Goal: Task Accomplishment & Management: Manage account settings

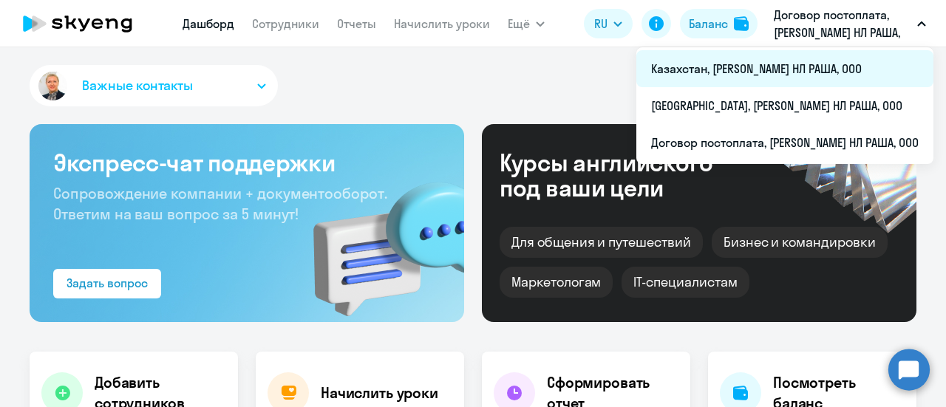
click at [720, 63] on li "Казахстан, [PERSON_NAME] НЛ РАША, ООО" at bounding box center [784, 68] width 297 height 37
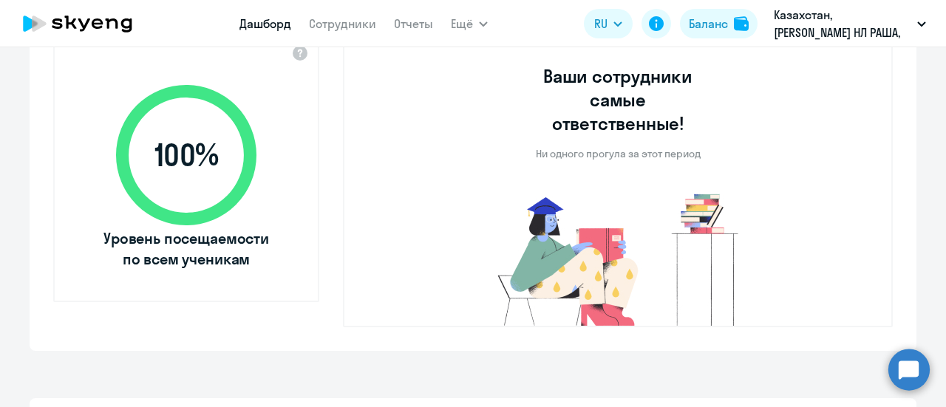
scroll to position [222, 0]
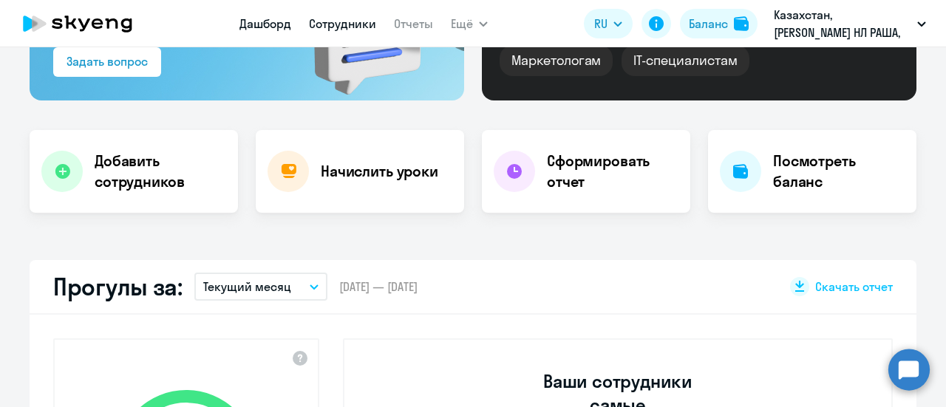
click at [330, 24] on link "Сотрудники" at bounding box center [342, 23] width 67 height 15
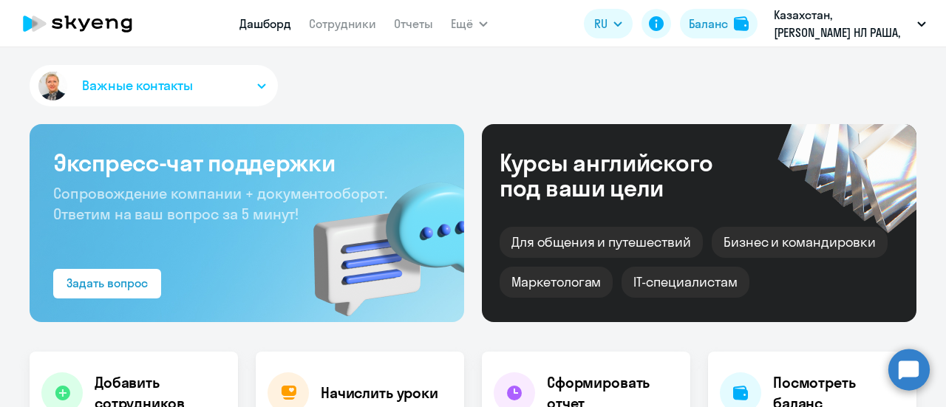
select select "30"
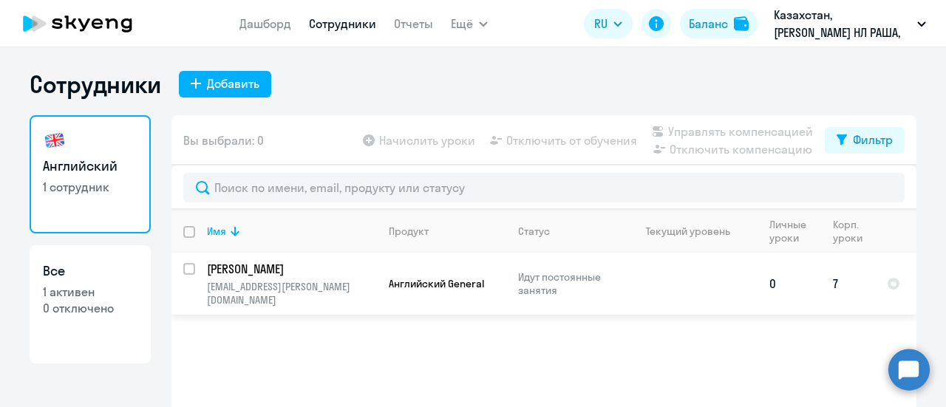
click at [215, 270] on p "[PERSON_NAME]" at bounding box center [290, 269] width 167 height 16
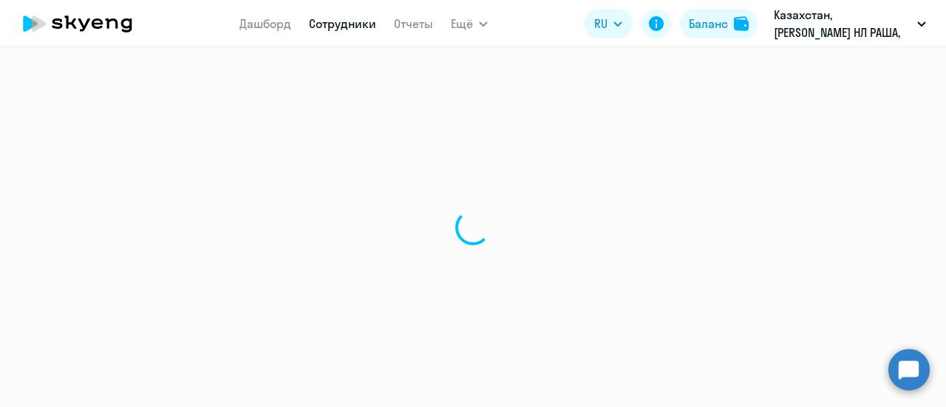
select select "english"
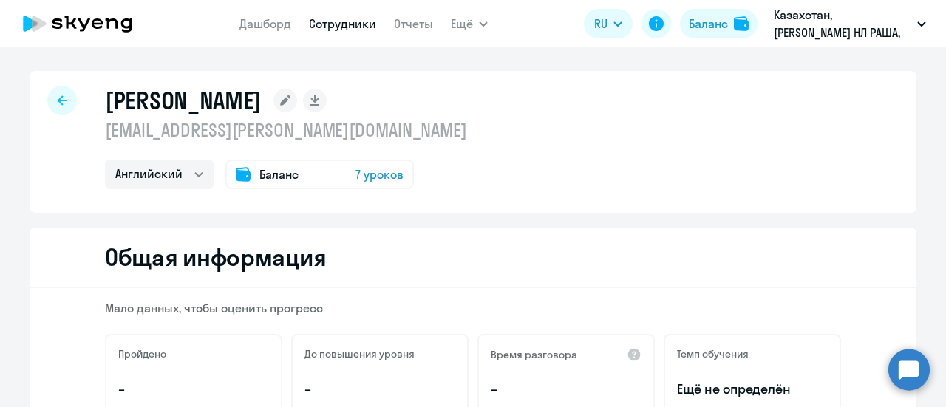
click at [58, 103] on icon at bounding box center [63, 100] width 10 height 10
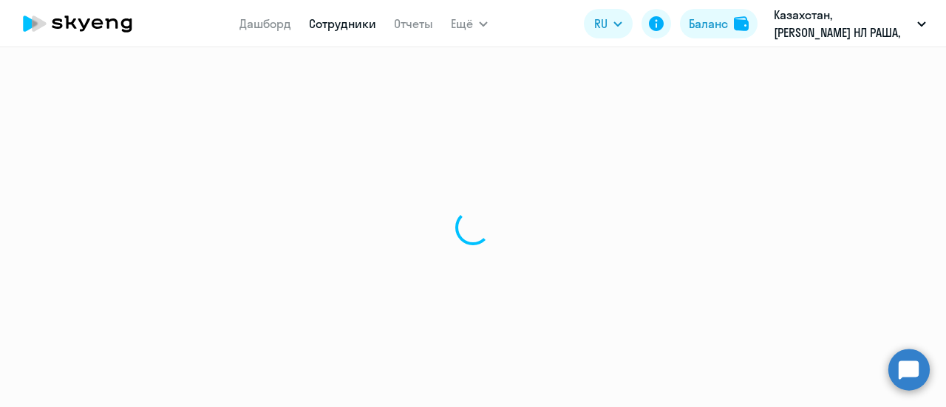
select select "30"
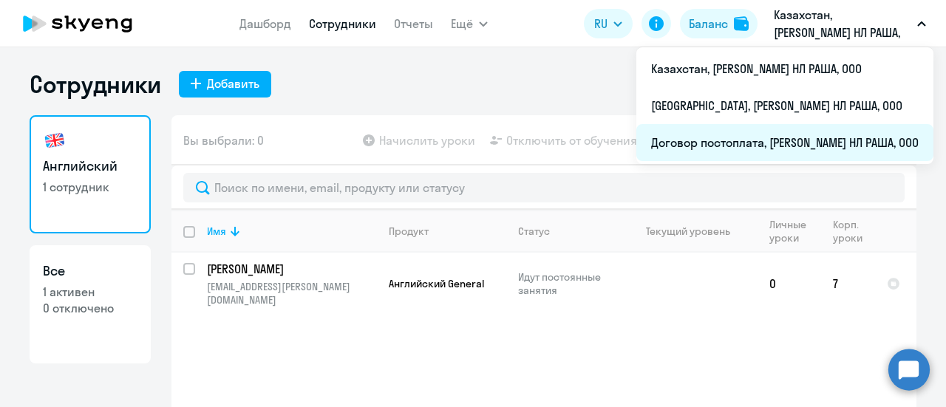
click at [737, 143] on li "Договор постоплата, [PERSON_NAME] НЛ РАША, ООО" at bounding box center [784, 142] width 297 height 37
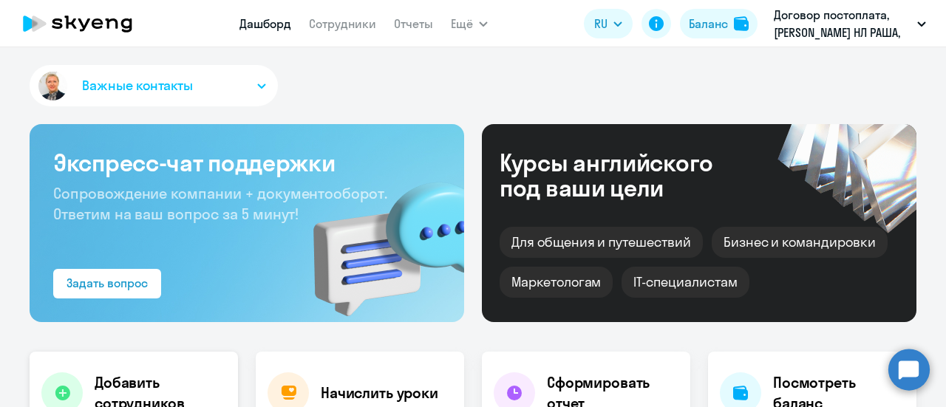
select select "30"
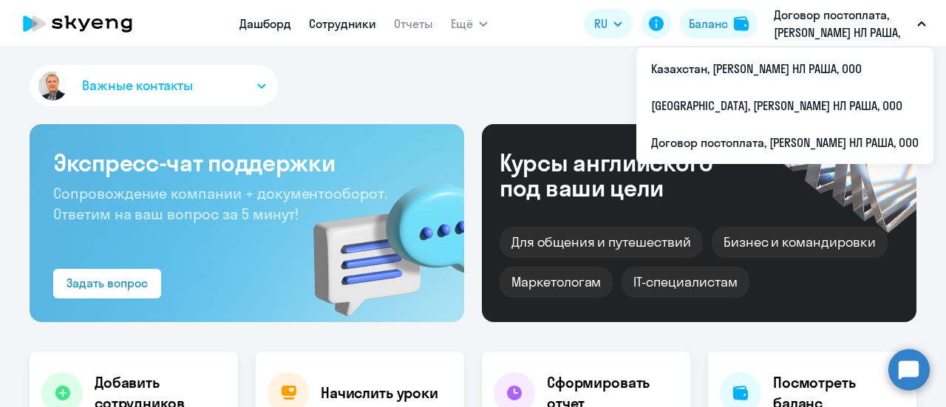
click at [340, 20] on link "Сотрудники" at bounding box center [342, 23] width 67 height 15
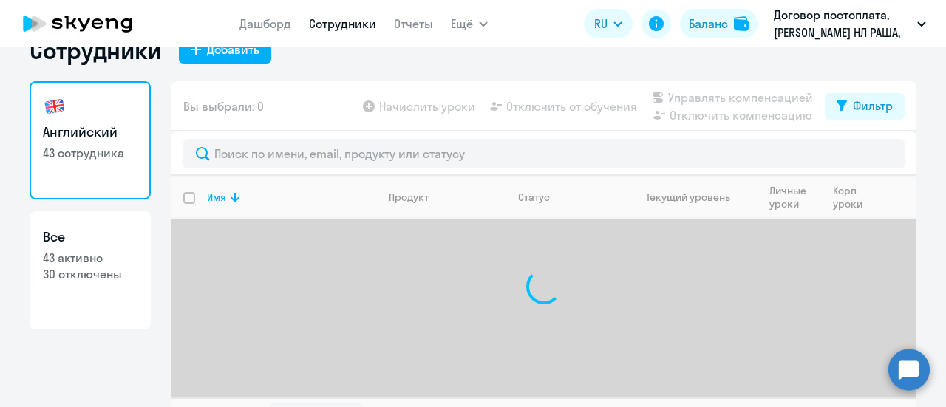
scroll to position [65, 0]
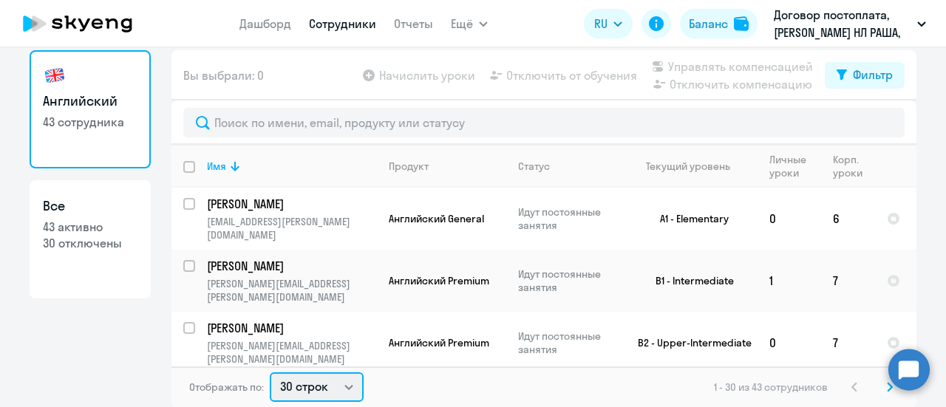
click at [344, 384] on select "30 строк 50 строк 100 строк" at bounding box center [317, 388] width 94 height 30
select select "50"
click at [270, 373] on select "30 строк 50 строк 100 строк" at bounding box center [317, 388] width 94 height 30
click at [183, 171] on input "deselect all" at bounding box center [198, 176] width 30 height 30
checkbox input "true"
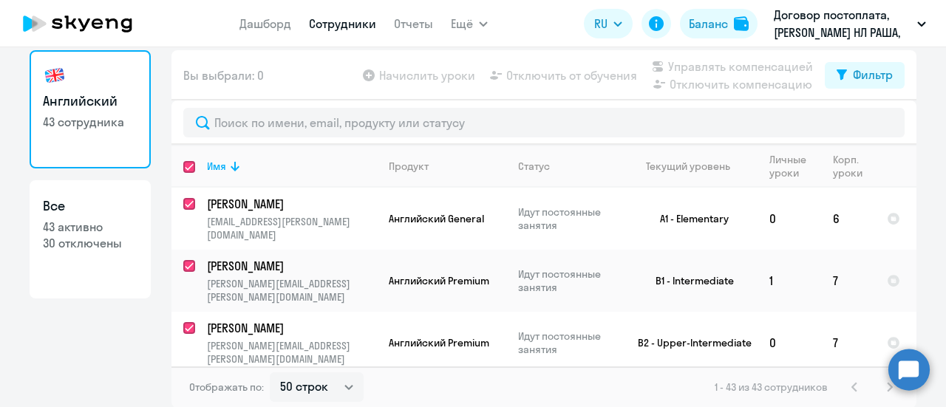
checkbox input "true"
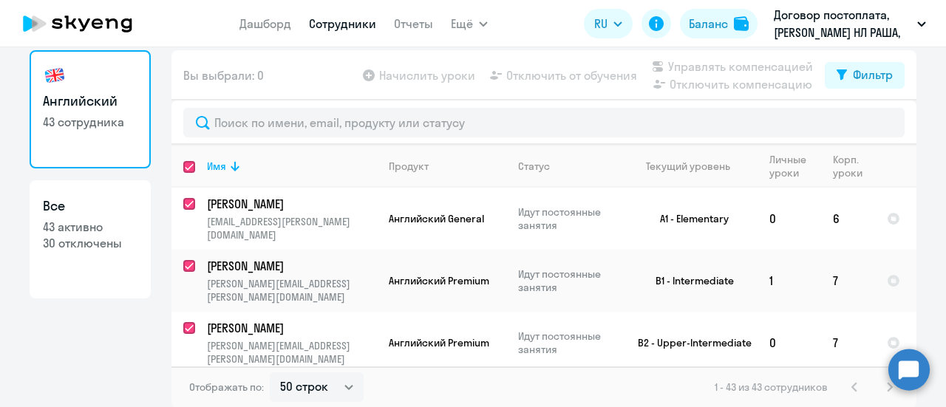
checkbox input "true"
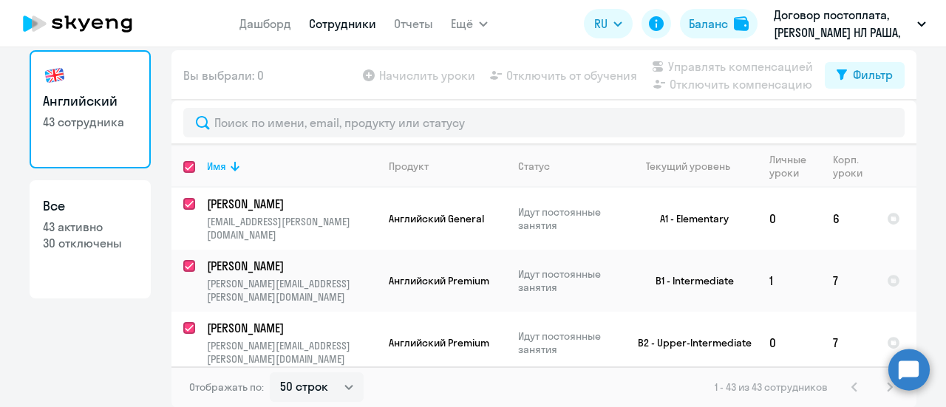
checkbox input "true"
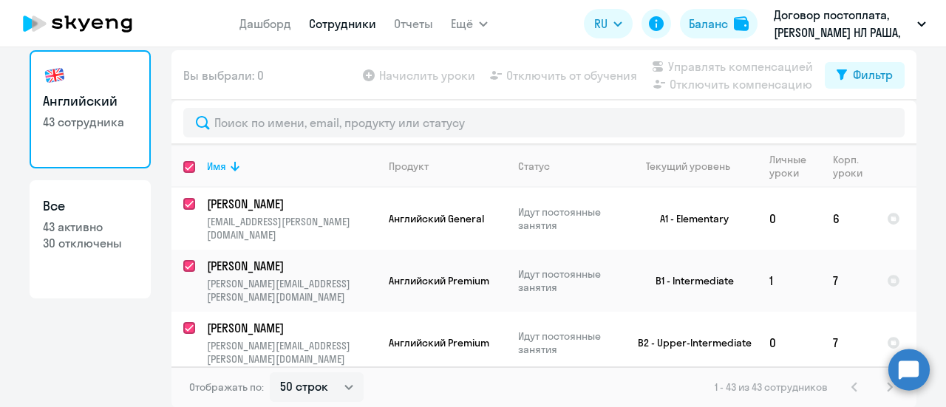
checkbox input "true"
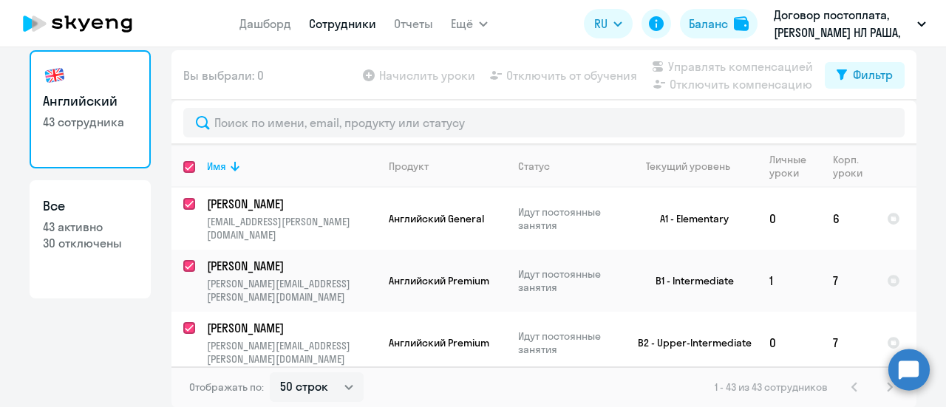
checkbox input "true"
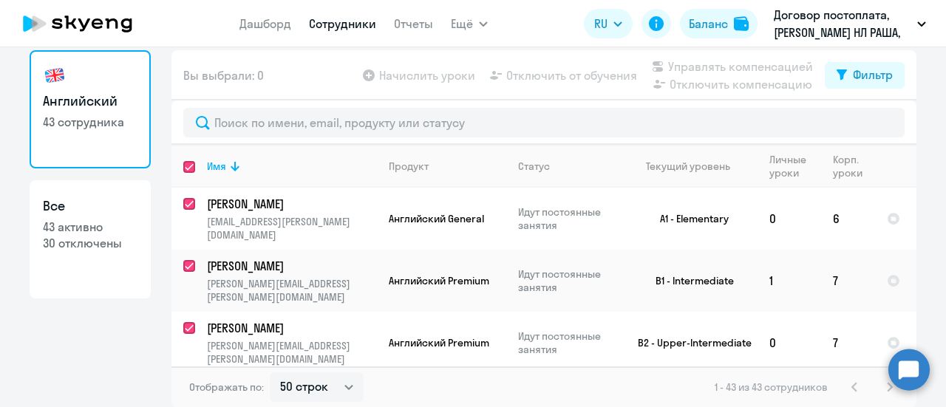
checkbox input "true"
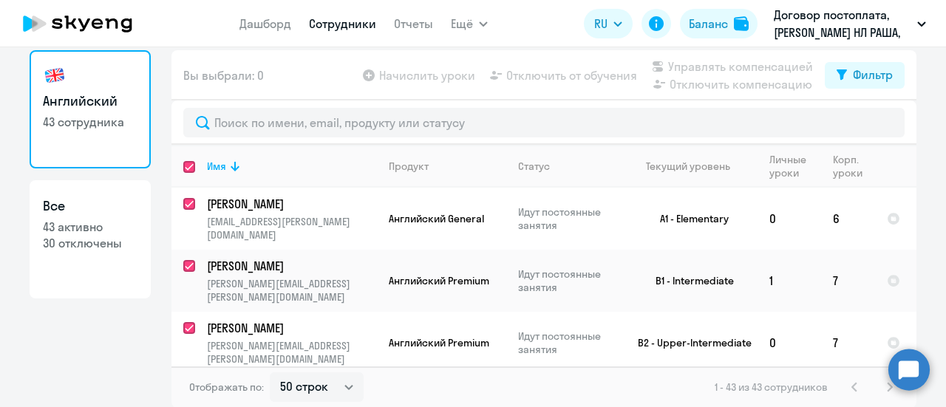
checkbox input "true"
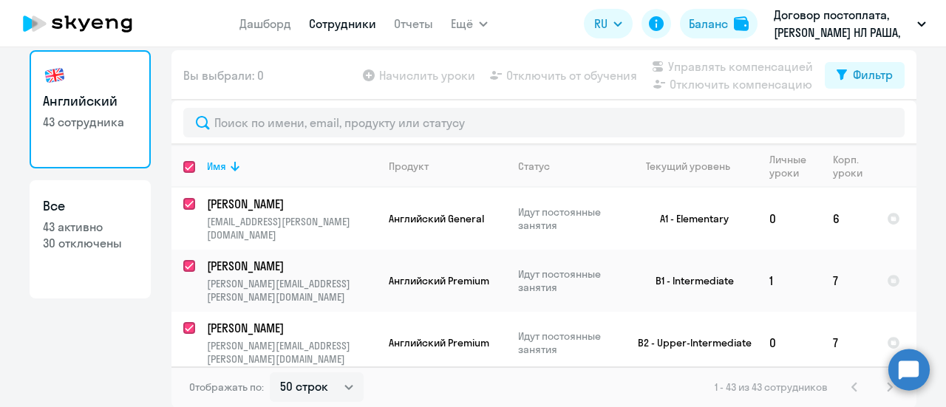
checkbox input "true"
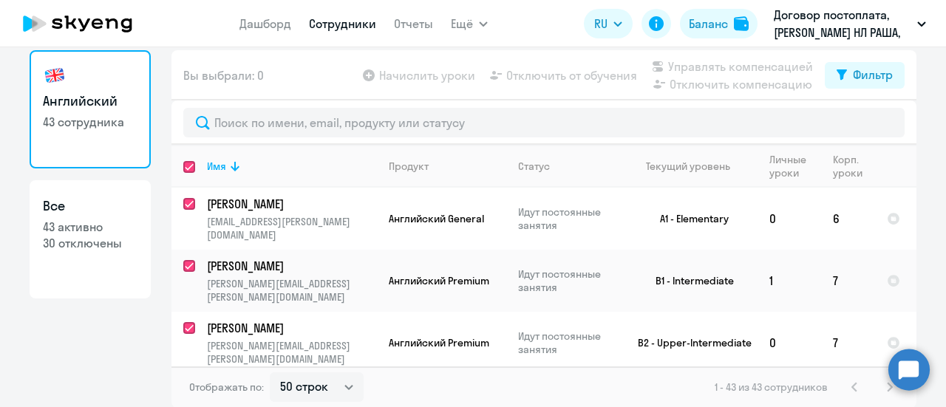
checkbox input "true"
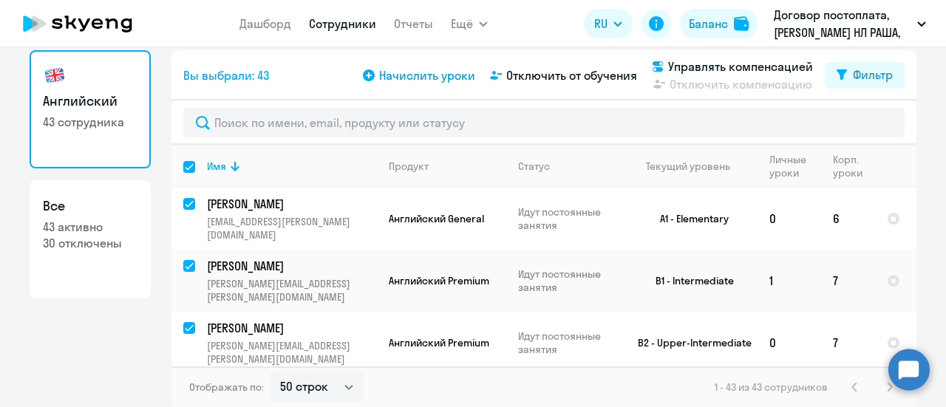
click at [404, 77] on span "Начислить уроки" at bounding box center [427, 76] width 96 height 18
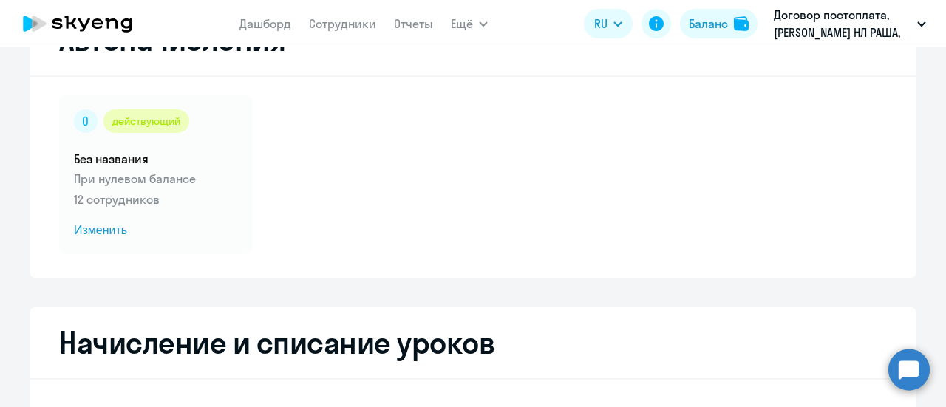
select select "10"
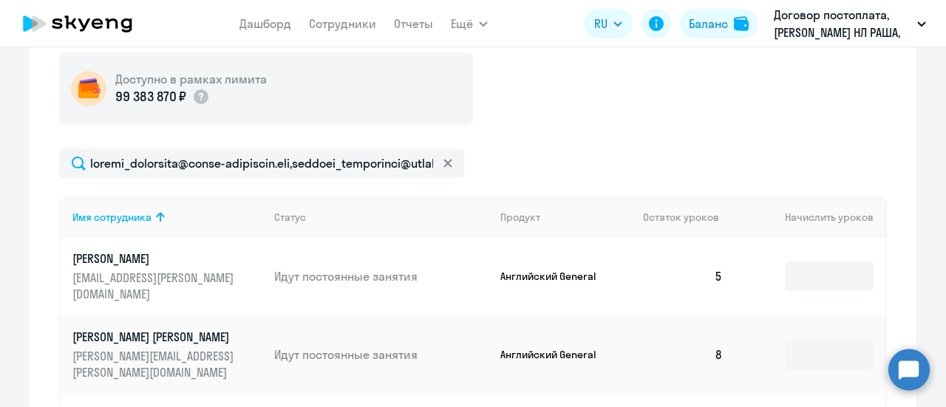
scroll to position [582, 0]
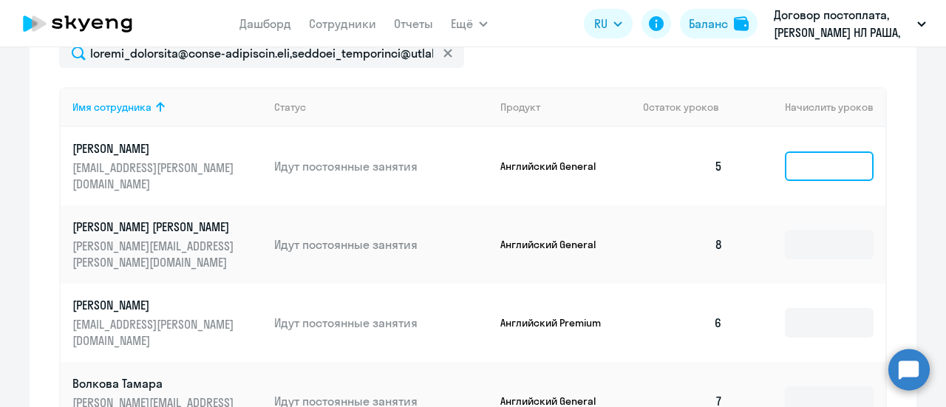
click at [804, 174] on input at bounding box center [829, 167] width 89 height 30
click at [797, 154] on input at bounding box center [829, 167] width 89 height 30
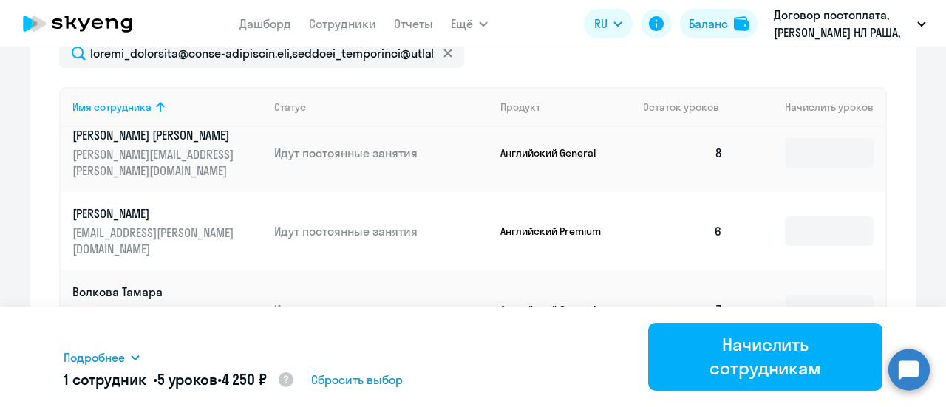
scroll to position [59, 0]
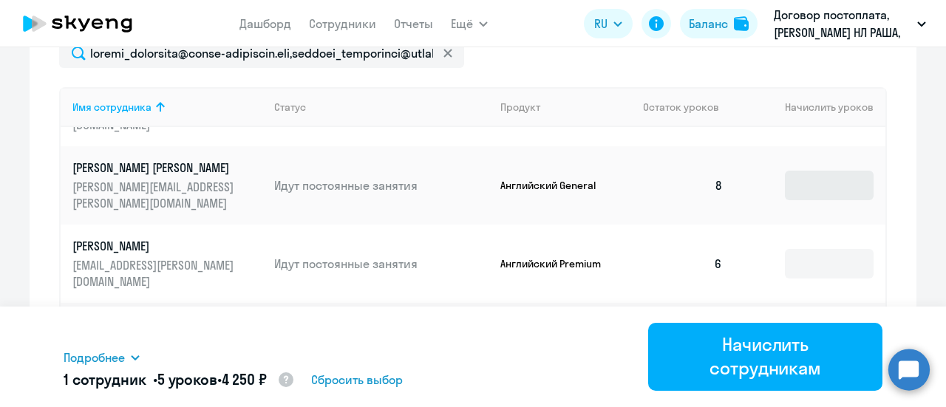
type input "5"
click at [806, 190] on input at bounding box center [829, 186] width 89 height 30
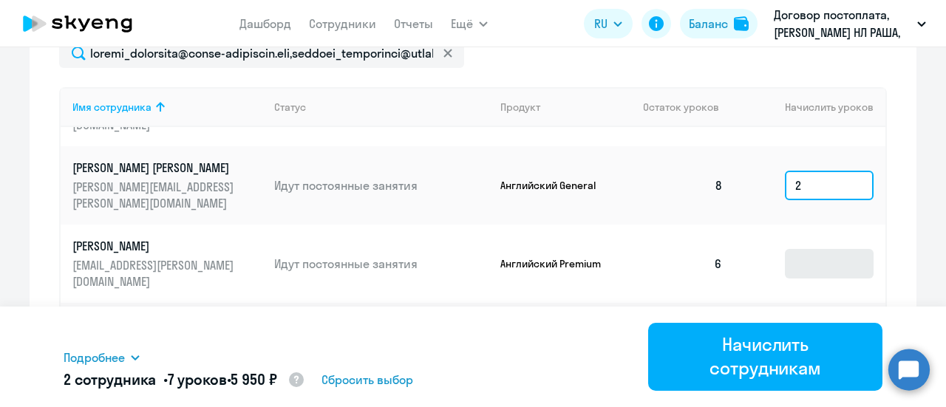
type input "2"
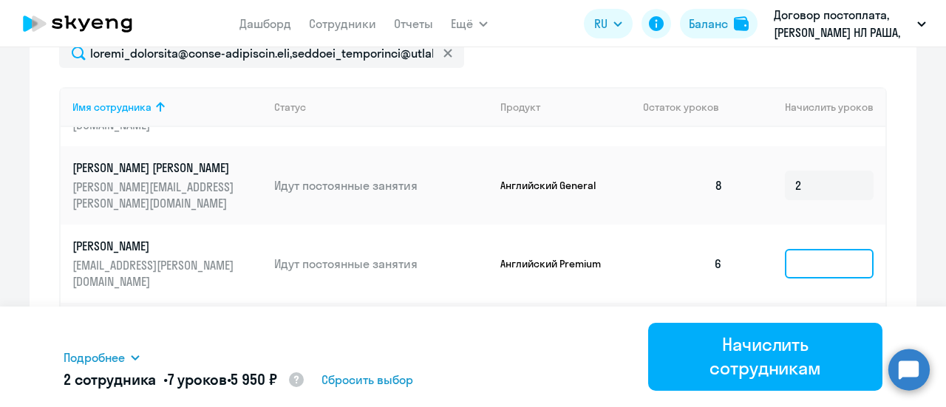
click at [804, 255] on input at bounding box center [829, 264] width 89 height 30
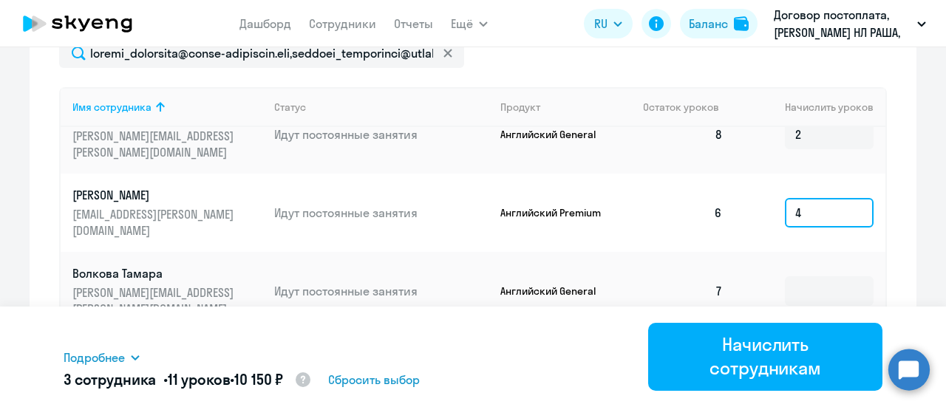
scroll to position [133, 0]
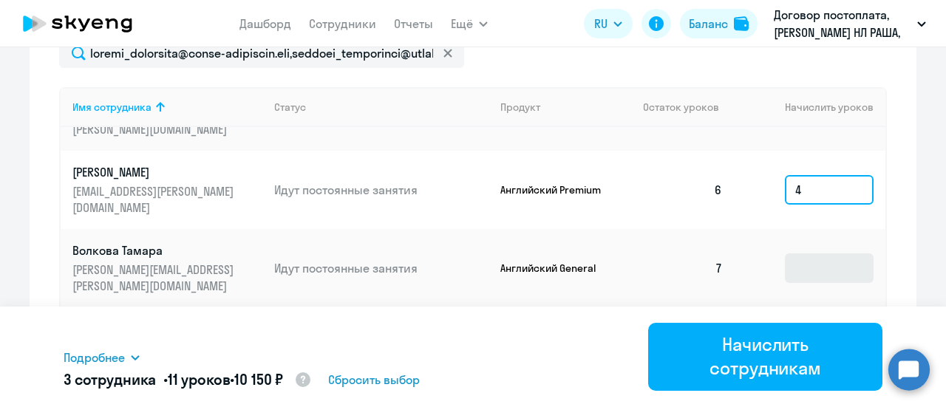
type input "4"
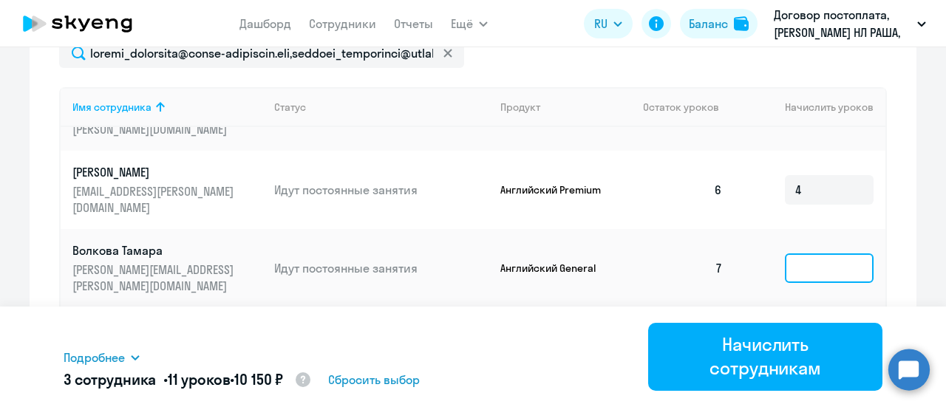
click at [803, 268] on input at bounding box center [829, 269] width 89 height 30
type input "4"
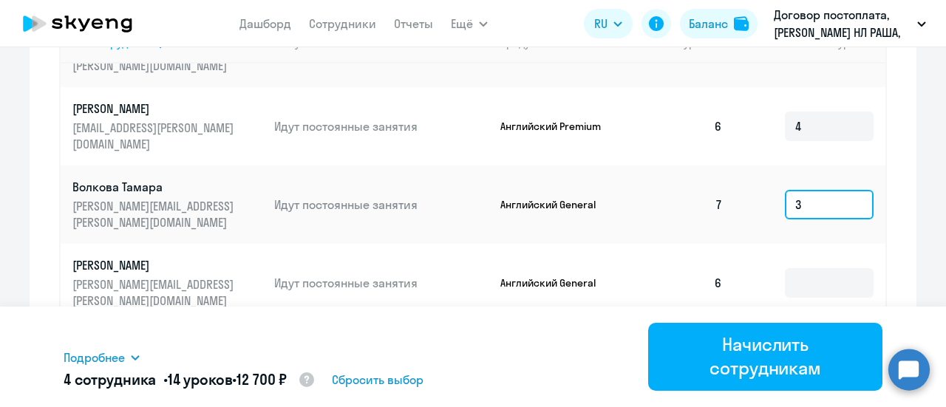
scroll to position [730, 0]
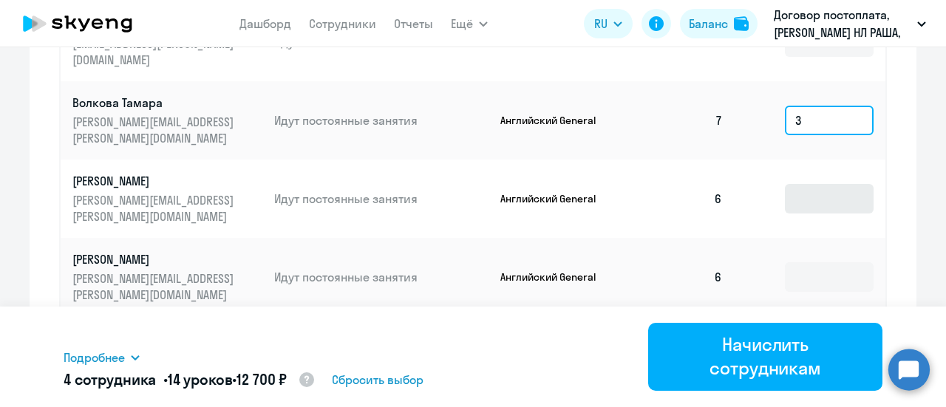
type input "3"
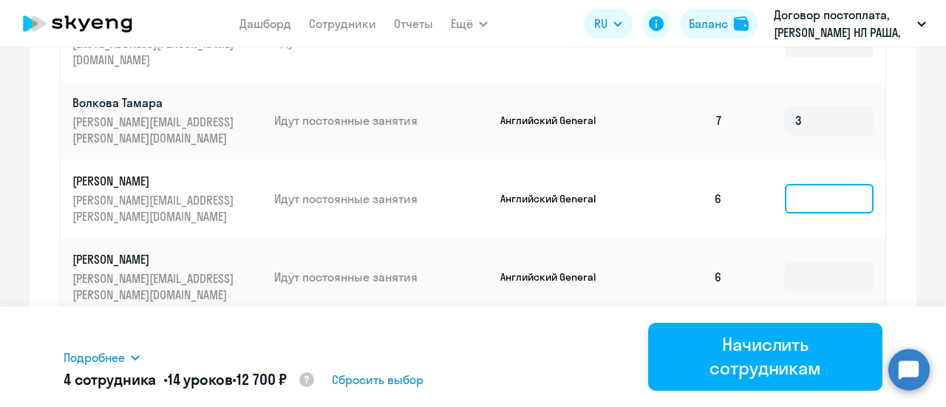
click at [826, 204] on input at bounding box center [829, 199] width 89 height 30
type input "4"
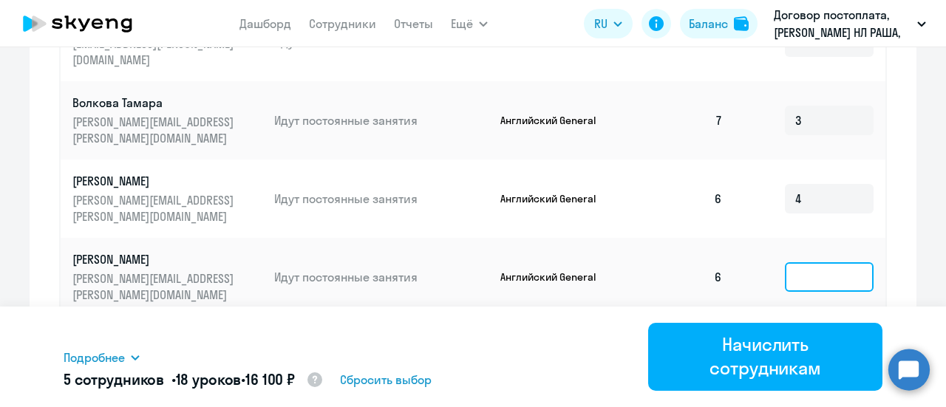
click at [797, 279] on input at bounding box center [829, 277] width 89 height 30
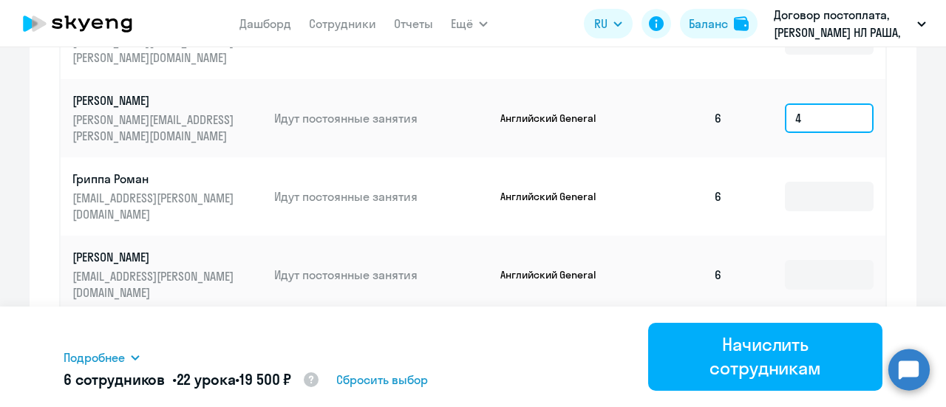
scroll to position [952, 0]
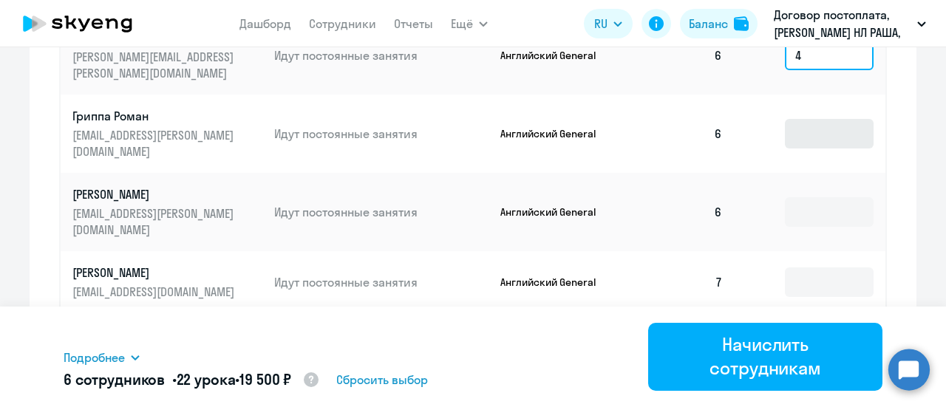
type input "4"
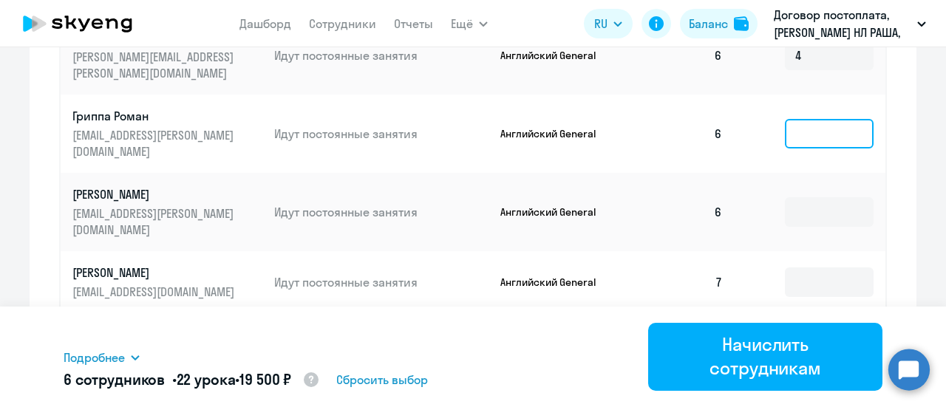
click at [793, 123] on input at bounding box center [829, 134] width 89 height 30
type input "4"
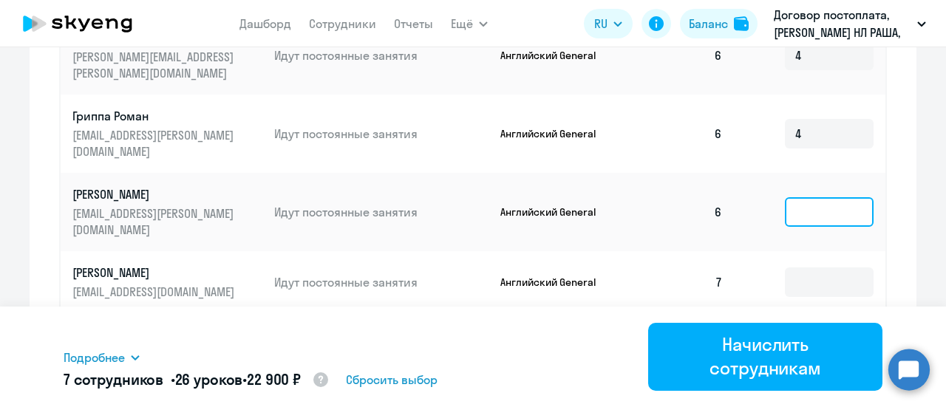
click at [815, 203] on input at bounding box center [829, 212] width 89 height 30
type input "4"
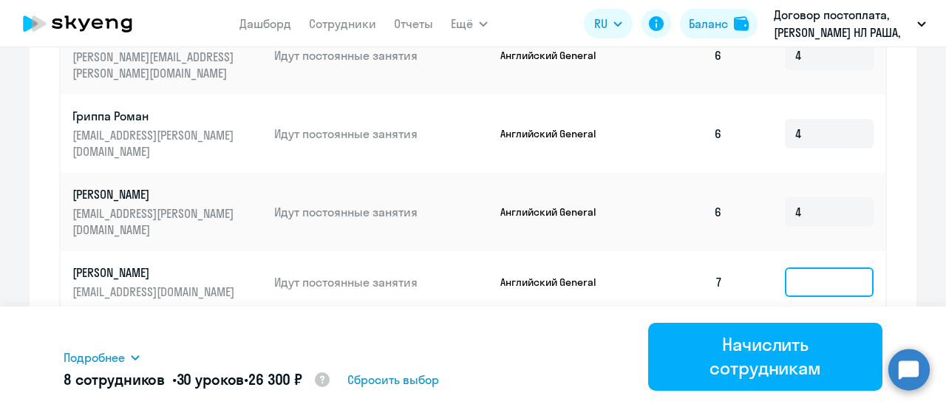
click at [812, 275] on input at bounding box center [829, 283] width 89 height 30
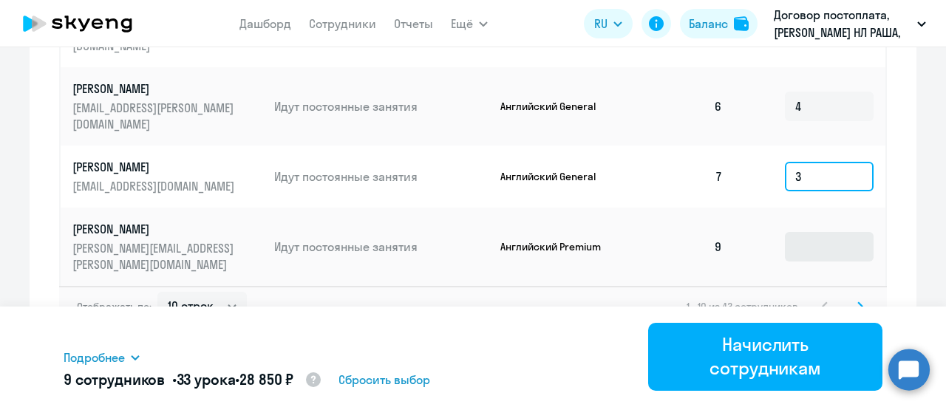
scroll to position [1060, 0]
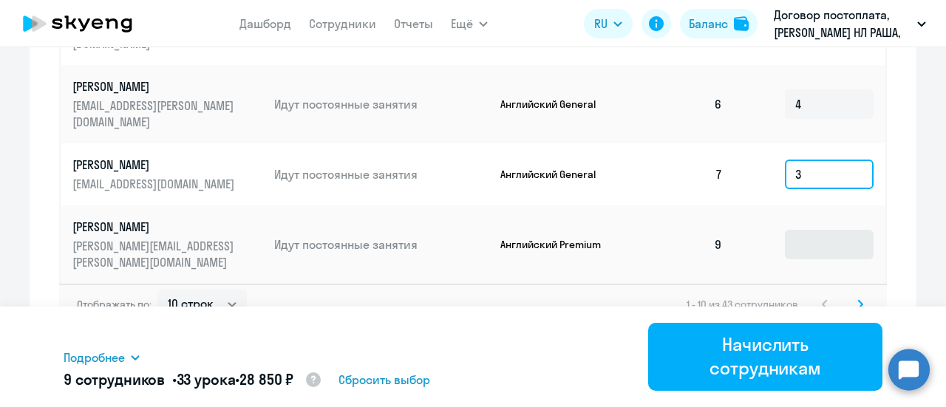
type input "3"
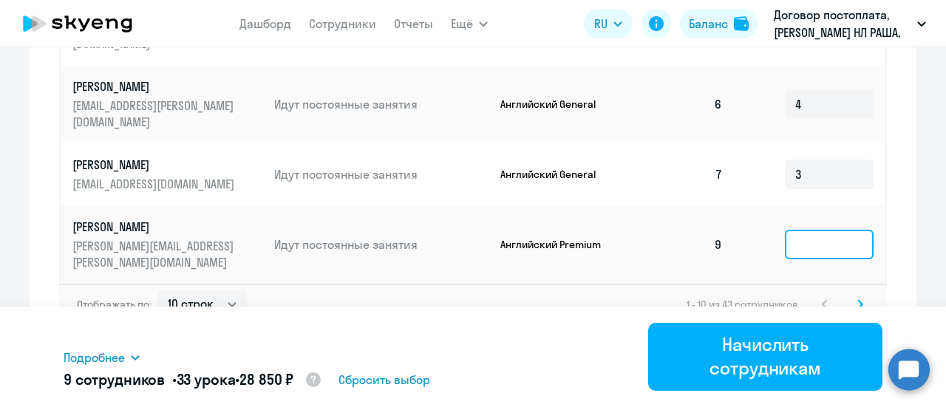
click at [806, 248] on input at bounding box center [829, 245] width 89 height 30
type input "1"
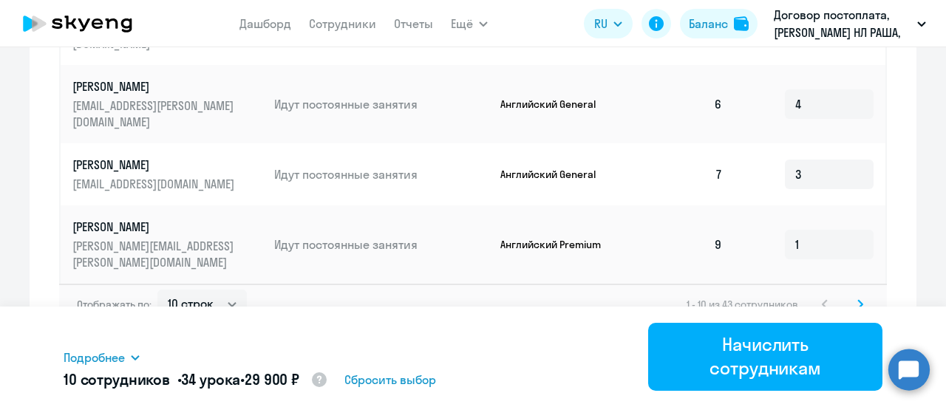
click at [857, 299] on icon at bounding box center [860, 304] width 6 height 10
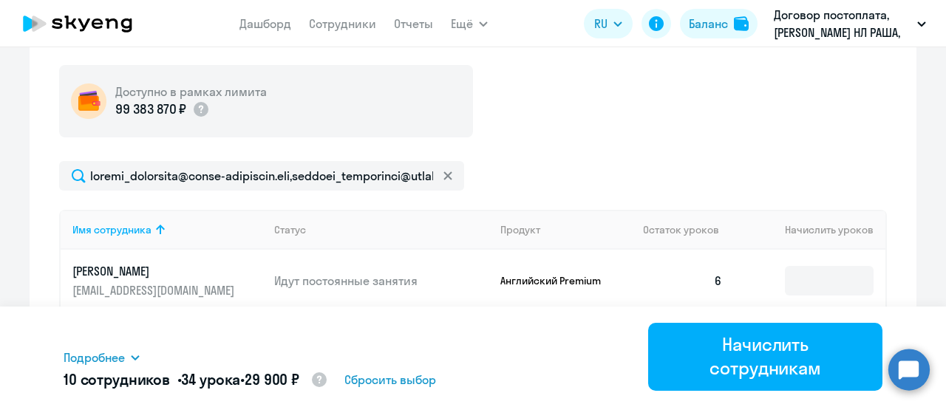
scroll to position [543, 0]
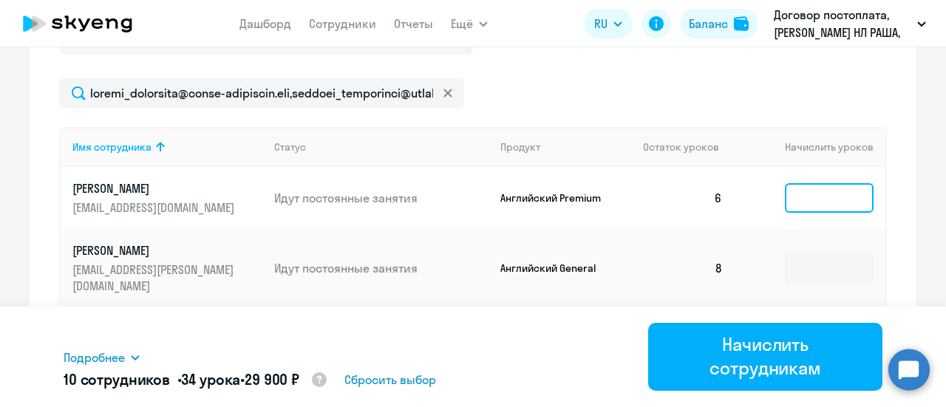
click at [823, 204] on input at bounding box center [829, 198] width 89 height 30
type input "4"
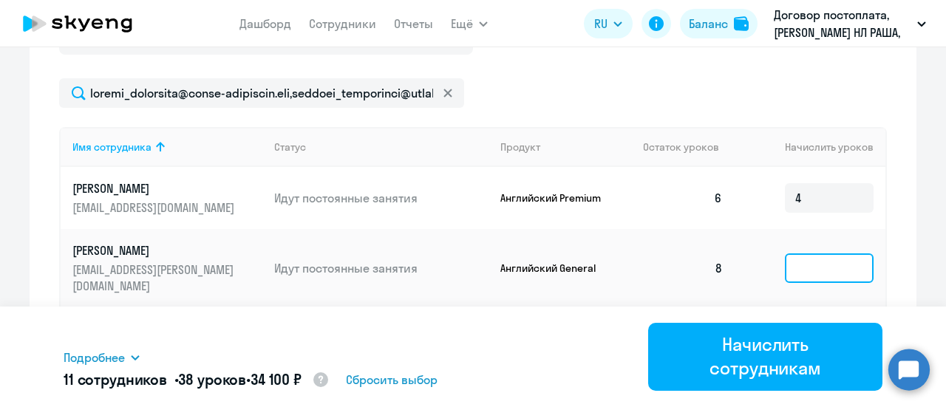
click at [813, 274] on input at bounding box center [829, 269] width 89 height 30
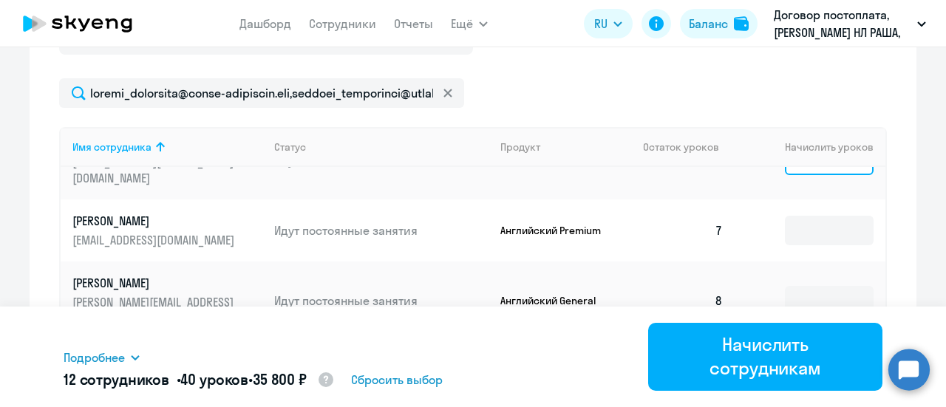
scroll to position [117, 0]
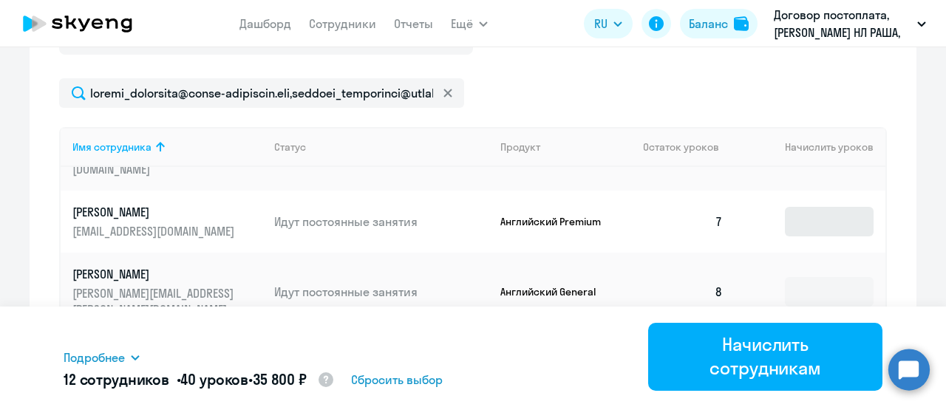
type input "2"
click at [789, 222] on input at bounding box center [829, 222] width 89 height 30
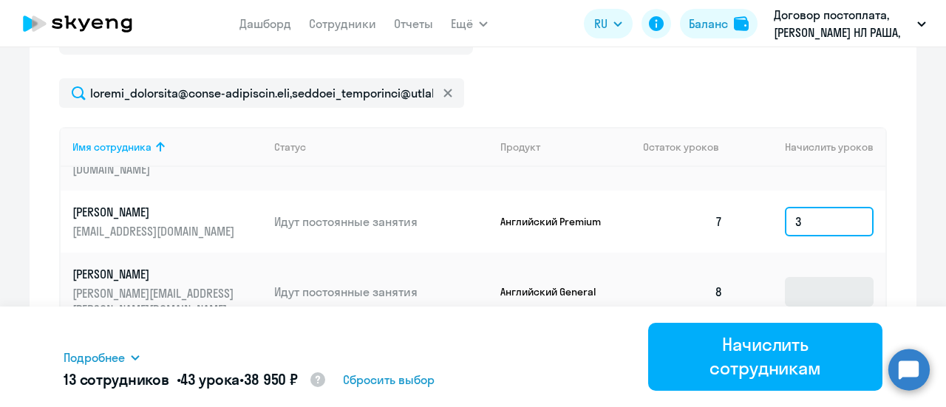
type input "3"
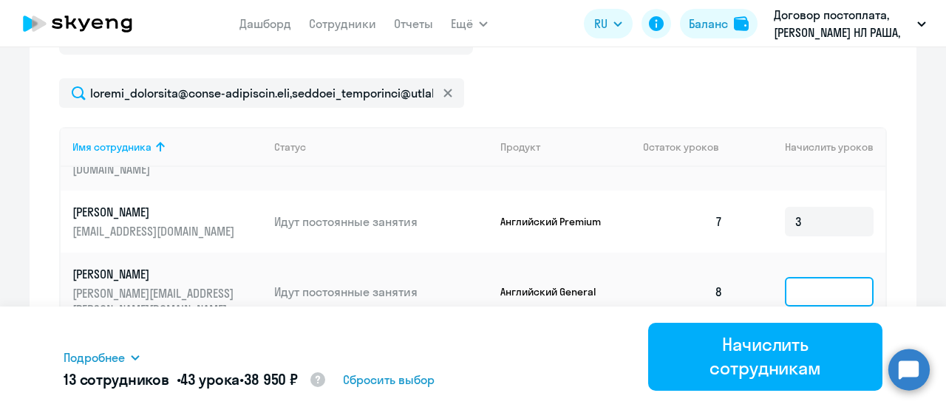
click at [804, 289] on input at bounding box center [829, 292] width 89 height 30
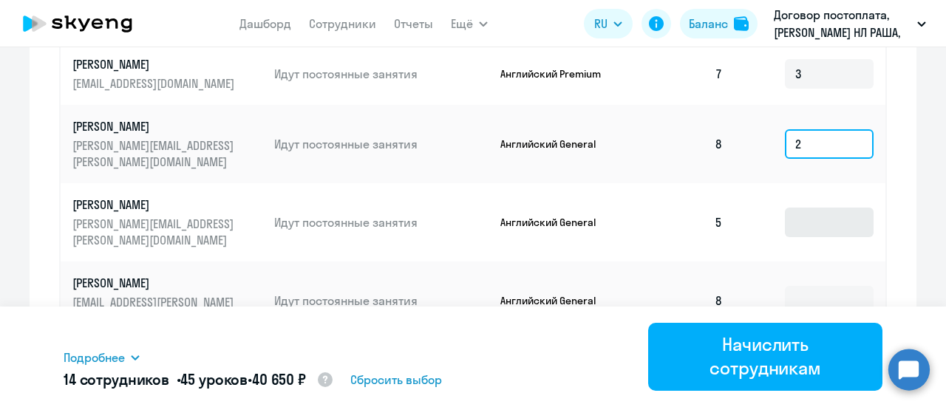
type input "2"
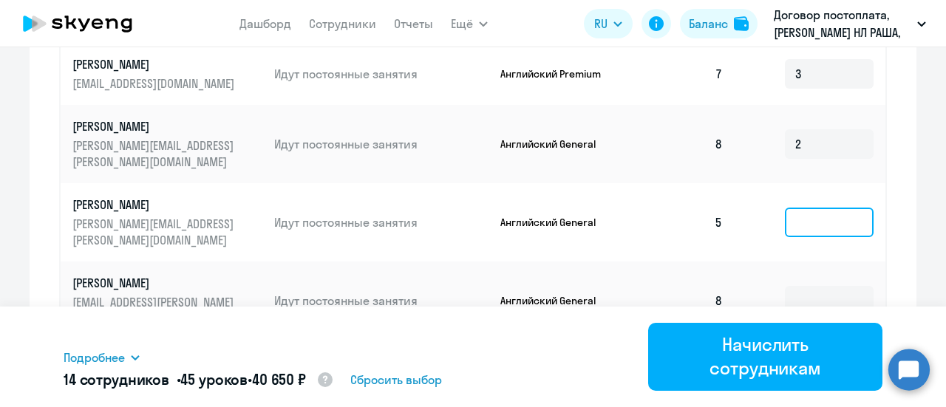
click at [797, 228] on input at bounding box center [829, 223] width 89 height 30
type input "5"
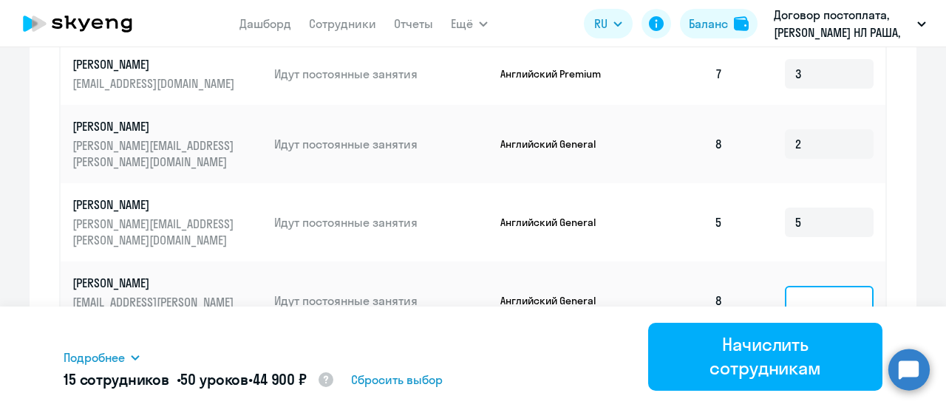
click at [800, 295] on input at bounding box center [829, 301] width 89 height 30
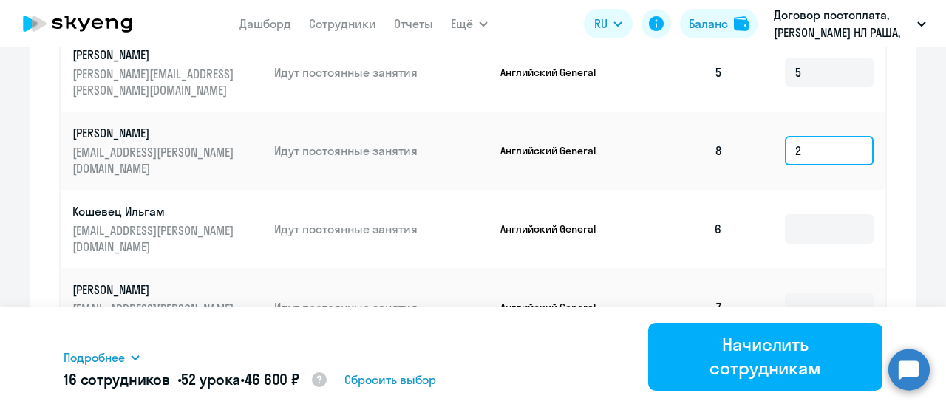
scroll to position [912, 0]
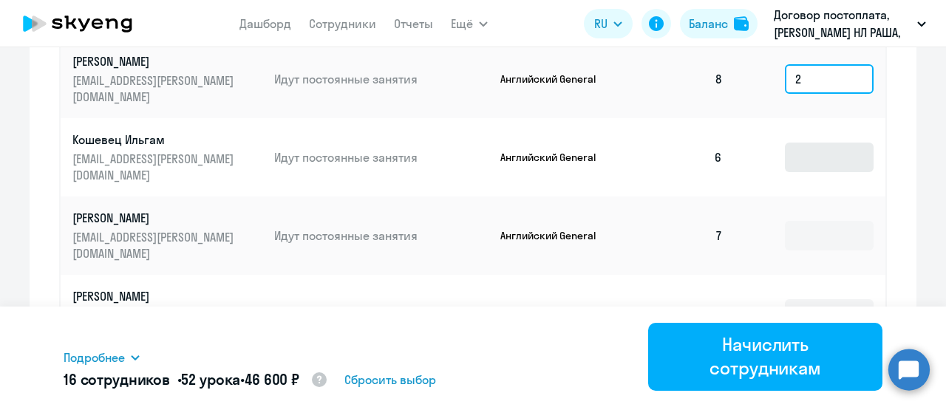
type input "2"
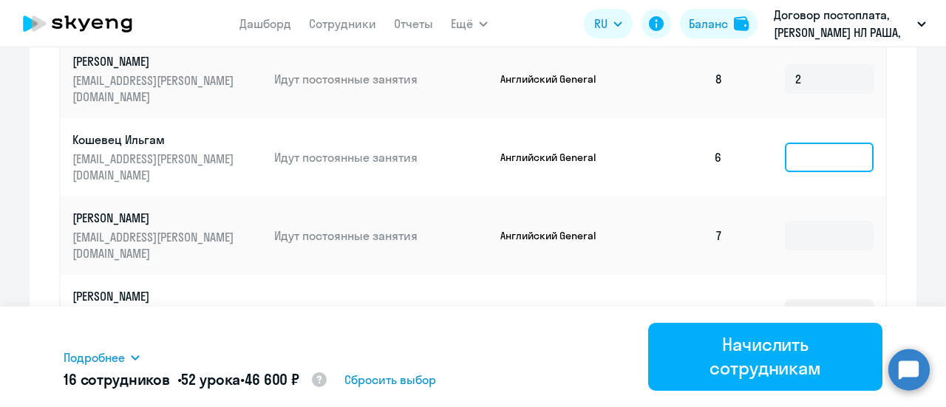
click at [803, 150] on input at bounding box center [829, 158] width 89 height 30
type input "4"
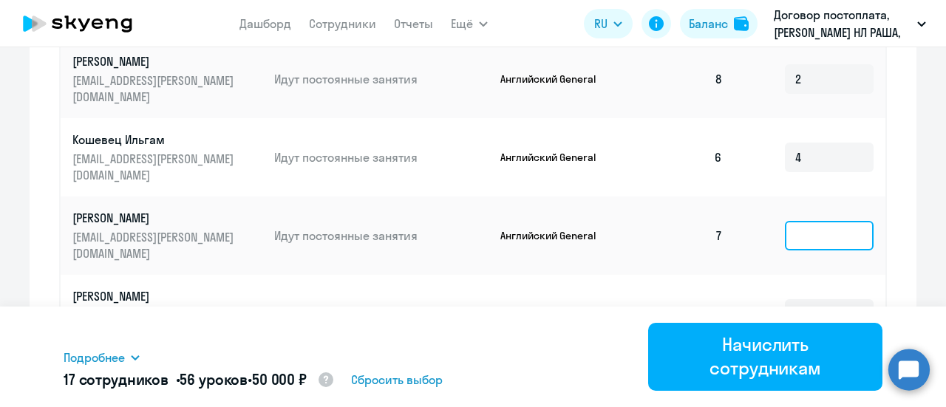
click at [803, 235] on input at bounding box center [829, 236] width 89 height 30
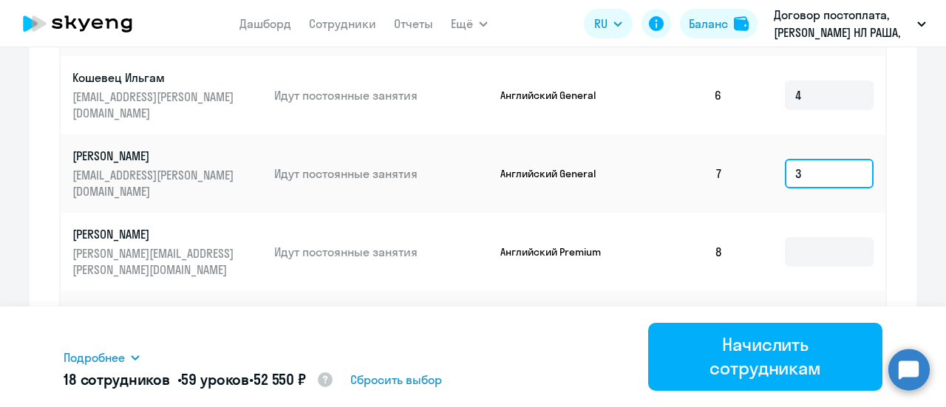
scroll to position [1060, 0]
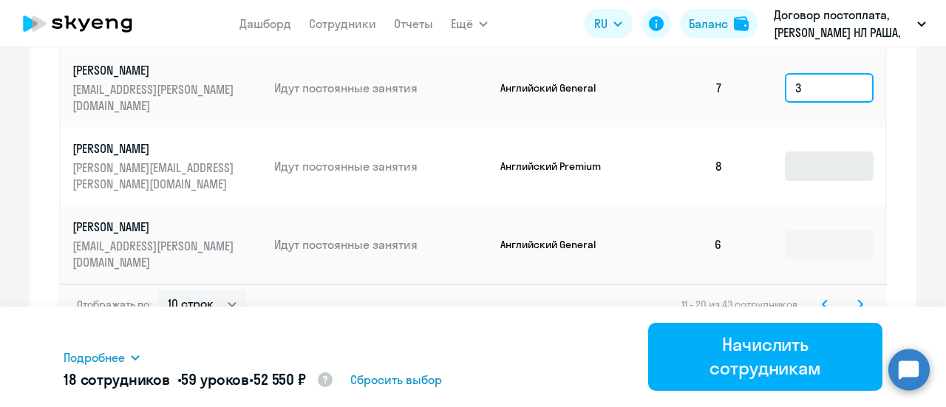
type input "3"
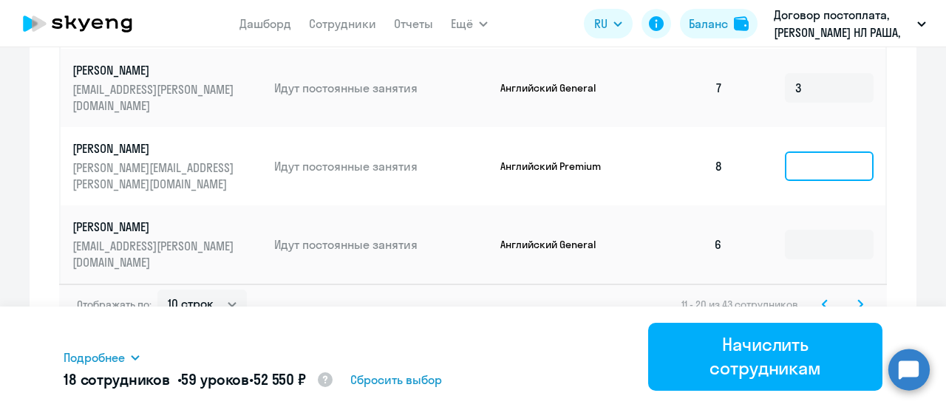
click at [797, 177] on input at bounding box center [829, 167] width 89 height 30
type input "2"
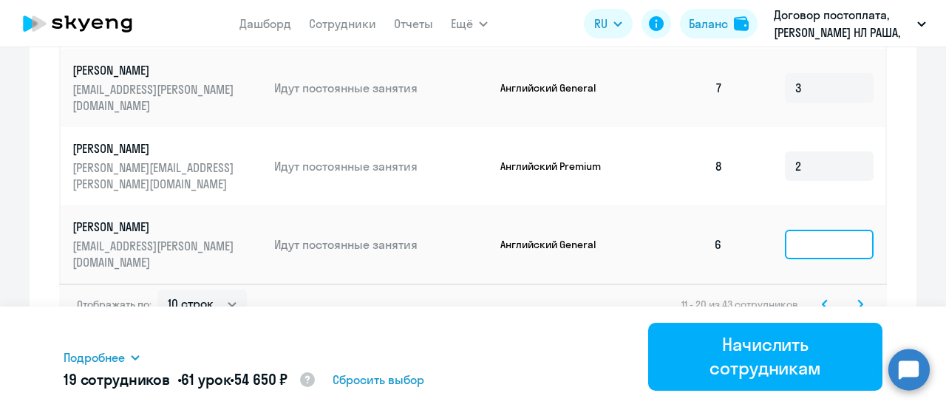
click at [805, 245] on input at bounding box center [829, 245] width 89 height 30
type input "4"
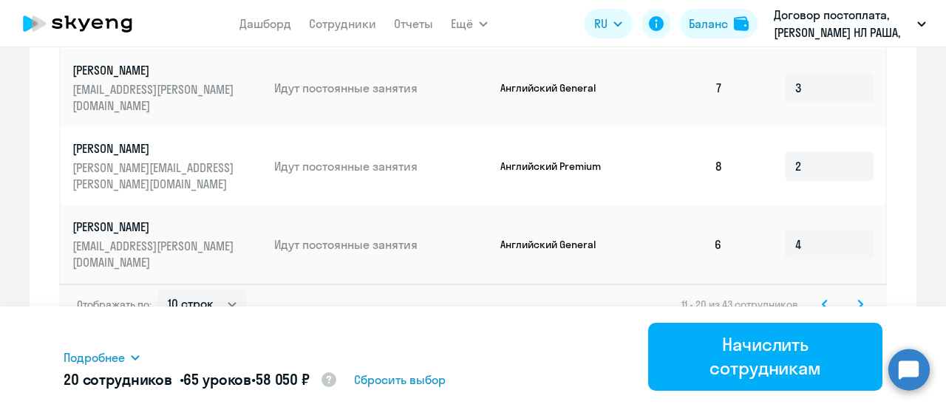
click at [857, 299] on icon at bounding box center [860, 304] width 6 height 10
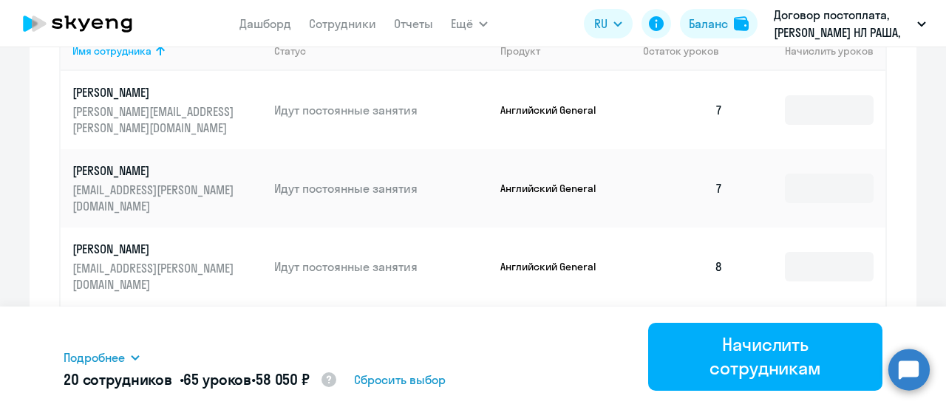
scroll to position [616, 0]
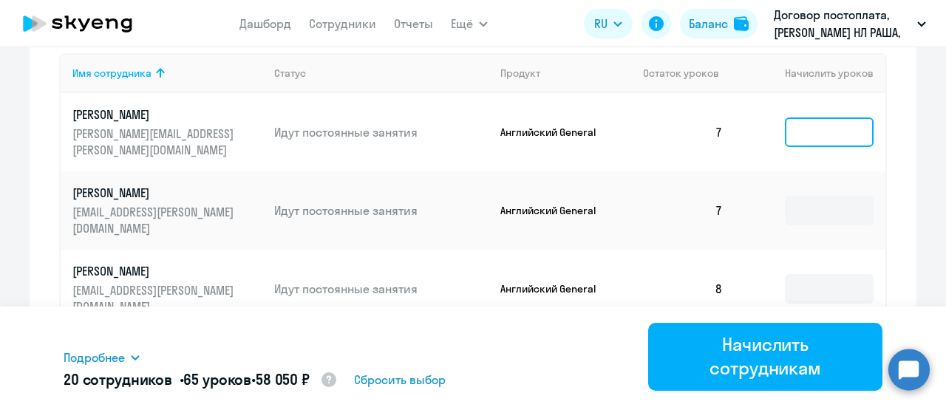
click at [809, 139] on input at bounding box center [829, 133] width 89 height 30
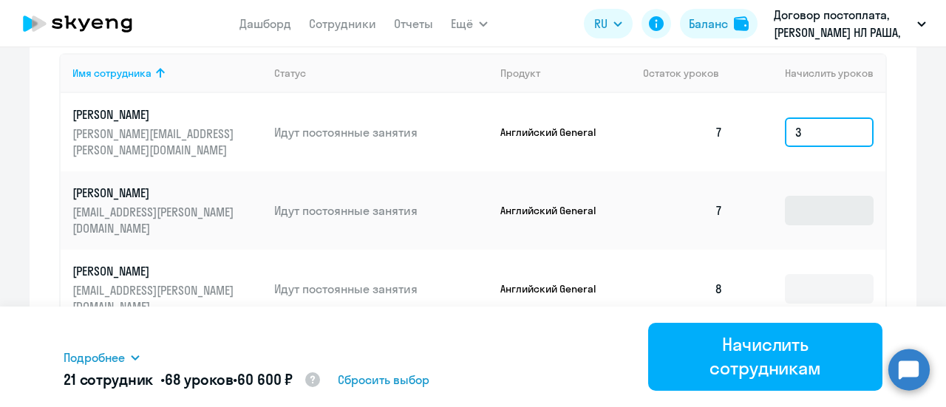
type input "3"
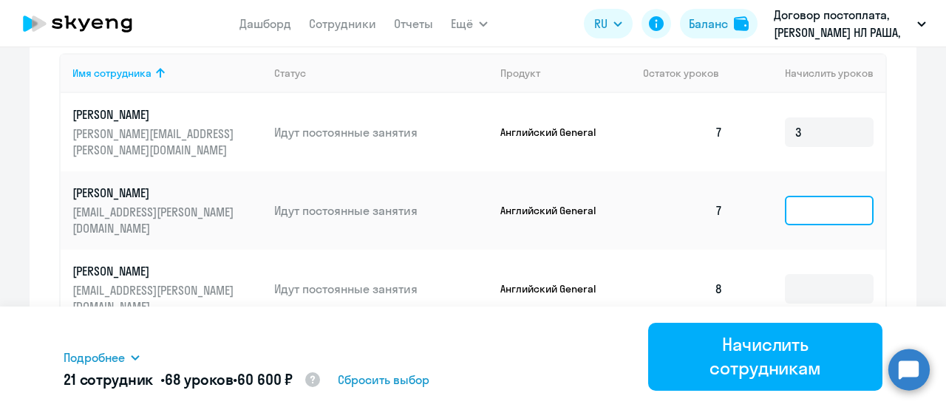
click at [810, 221] on input at bounding box center [829, 211] width 89 height 30
type input "3"
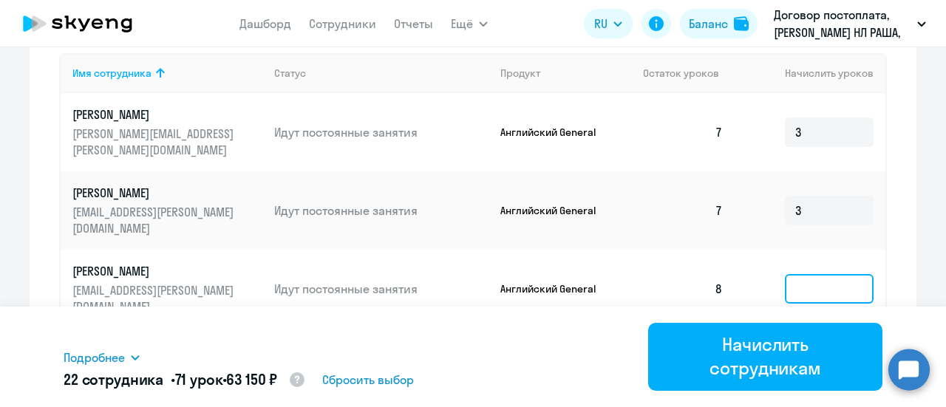
click at [819, 286] on input at bounding box center [829, 289] width 89 height 30
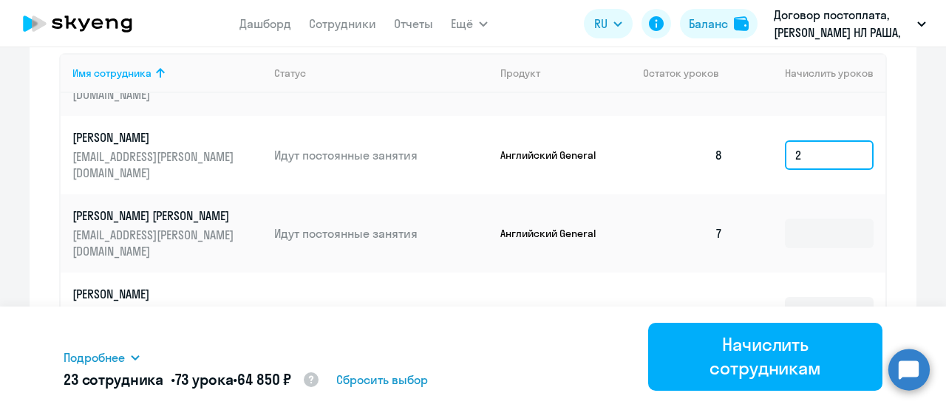
scroll to position [148, 0]
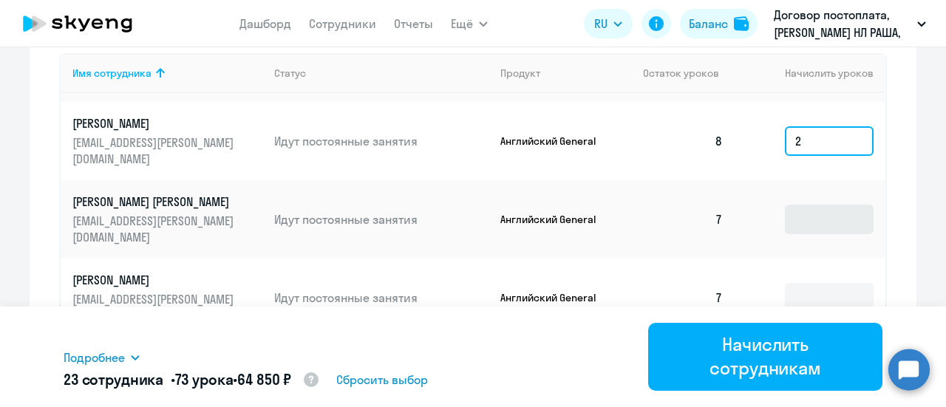
type input "2"
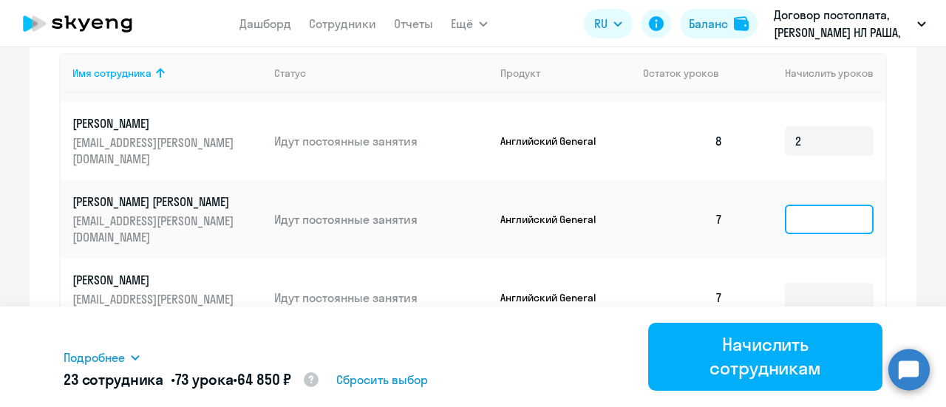
click at [795, 214] on input at bounding box center [829, 220] width 89 height 30
type input "3"
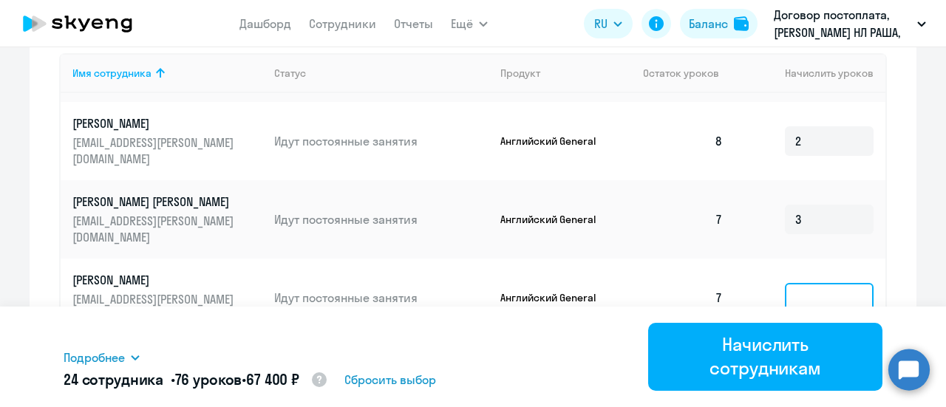
click at [807, 290] on input at bounding box center [829, 298] width 89 height 30
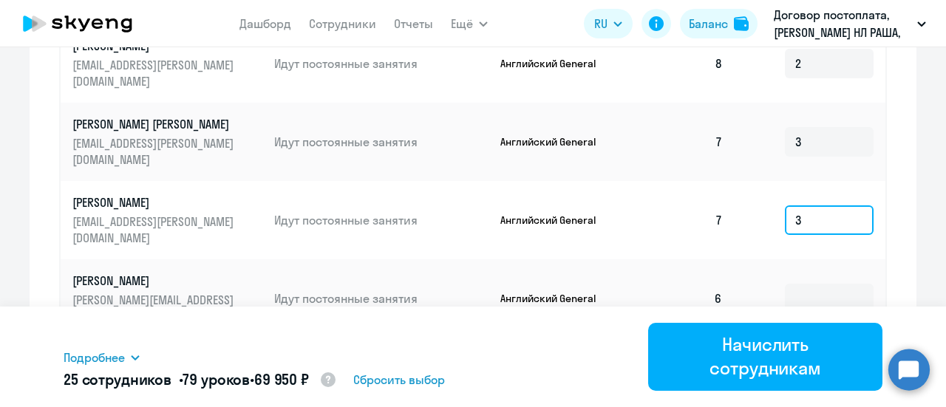
scroll to position [764, 0]
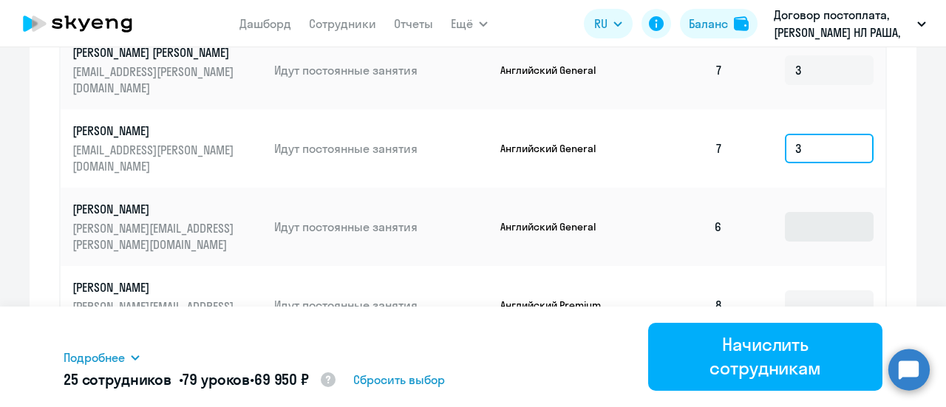
type input "3"
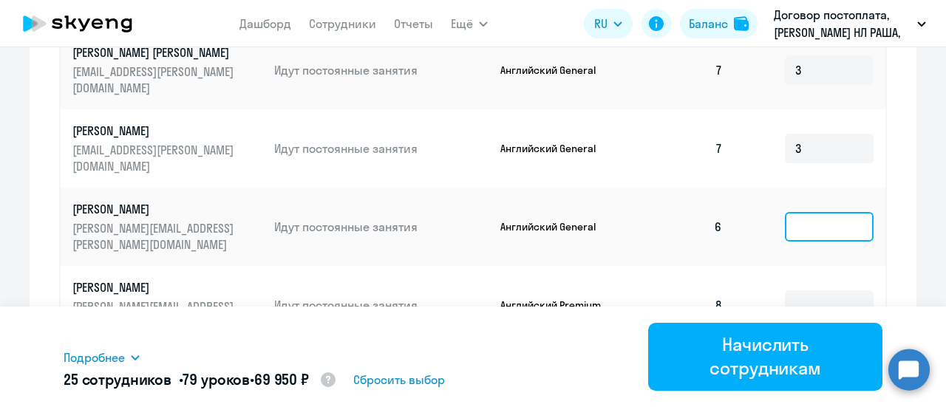
click at [811, 230] on input at bounding box center [829, 227] width 89 height 30
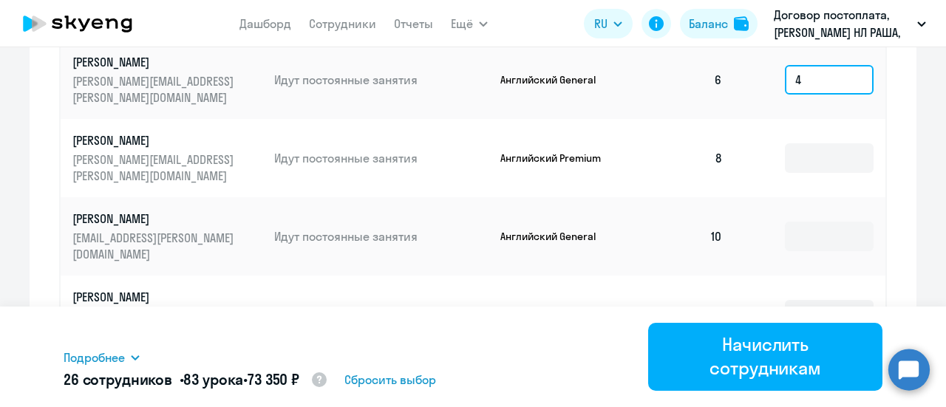
scroll to position [912, 0]
type input "4"
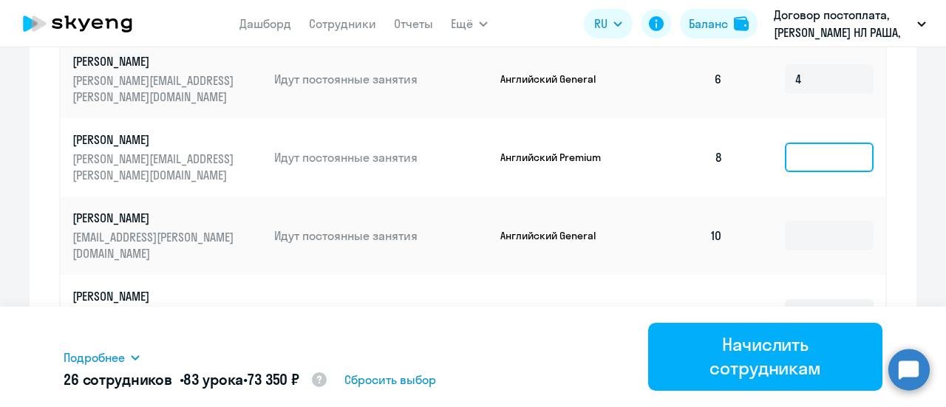
click at [804, 159] on input at bounding box center [829, 158] width 89 height 30
type input "2"
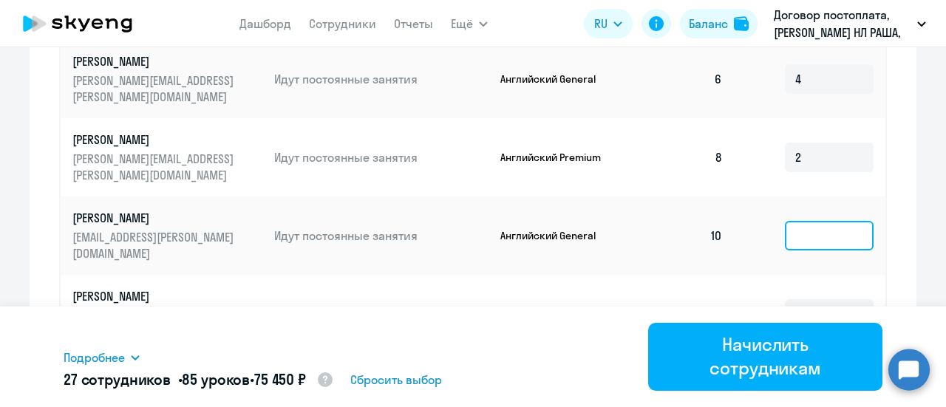
click at [809, 240] on input at bounding box center [829, 236] width 89 height 30
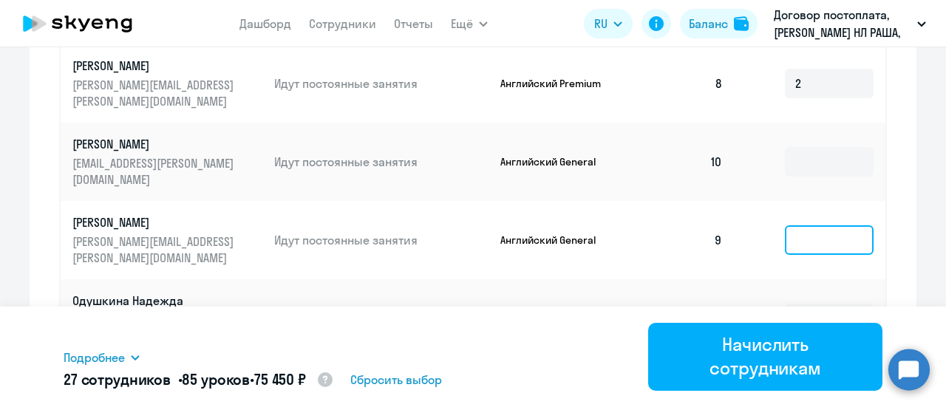
click at [813, 243] on input at bounding box center [829, 240] width 89 height 30
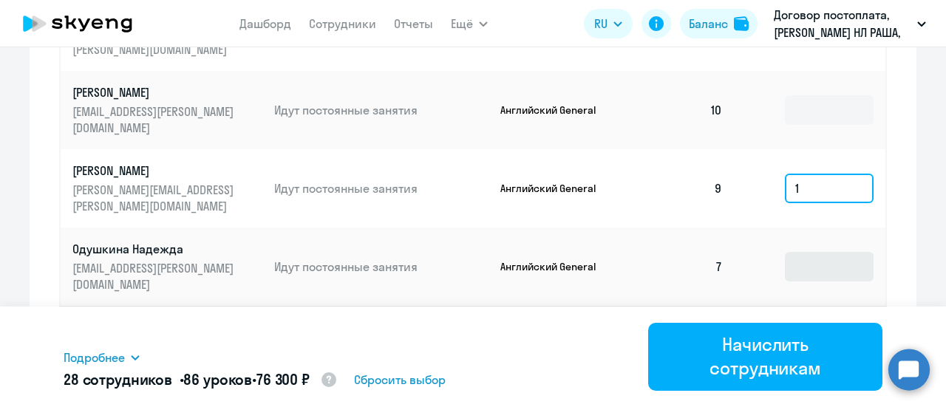
scroll to position [1060, 0]
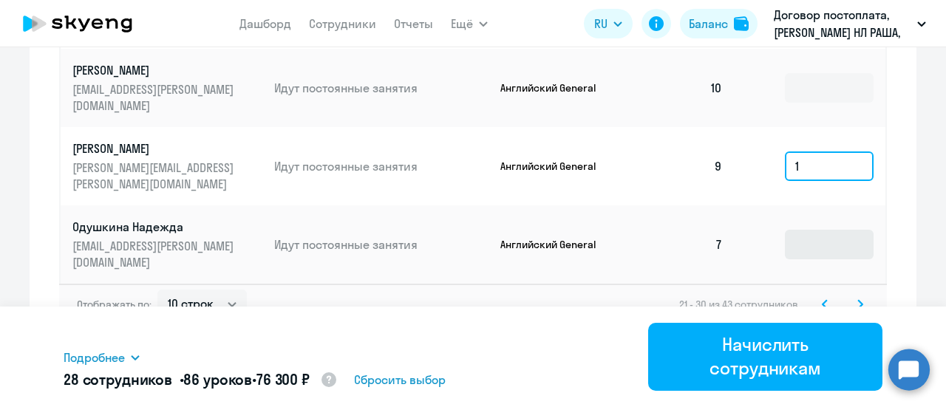
type input "1"
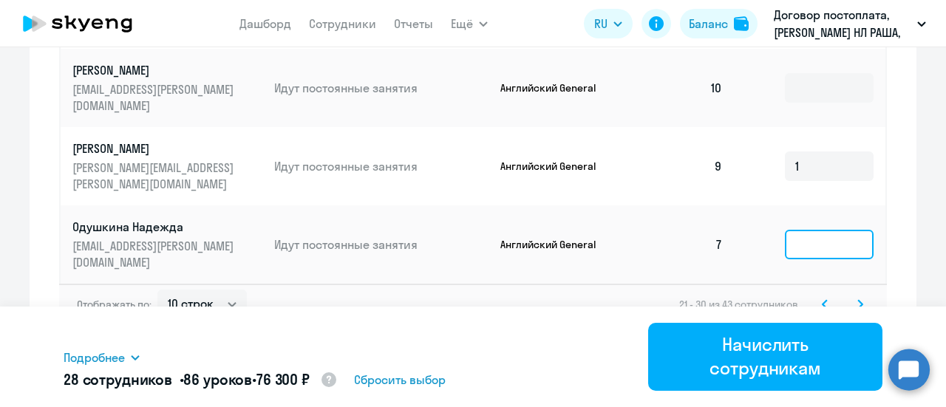
click at [810, 243] on input at bounding box center [829, 245] width 89 height 30
type input "3"
click at [858, 302] on icon at bounding box center [860, 304] width 4 height 8
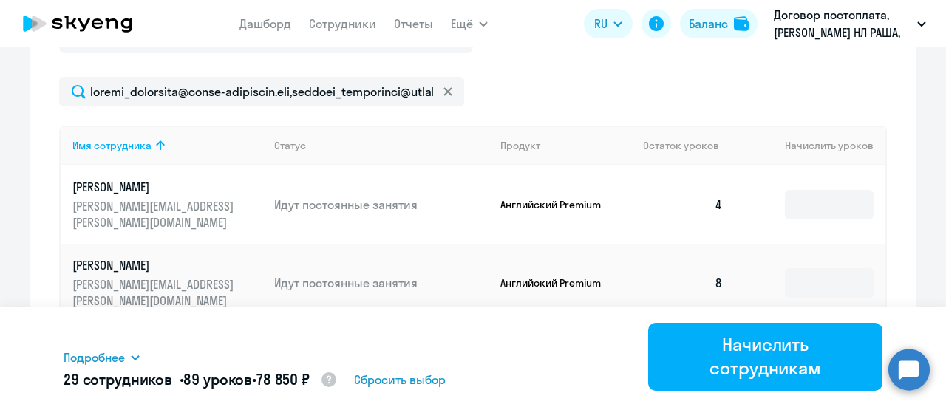
scroll to position [543, 0]
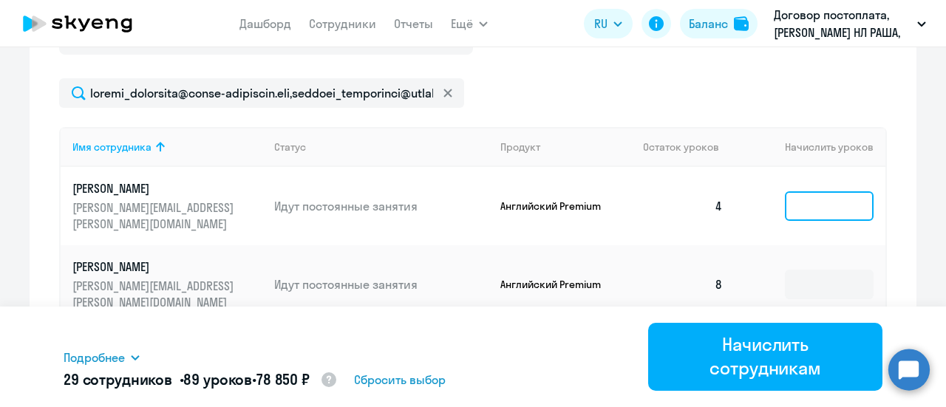
click at [809, 205] on input at bounding box center [829, 206] width 89 height 30
type input "6"
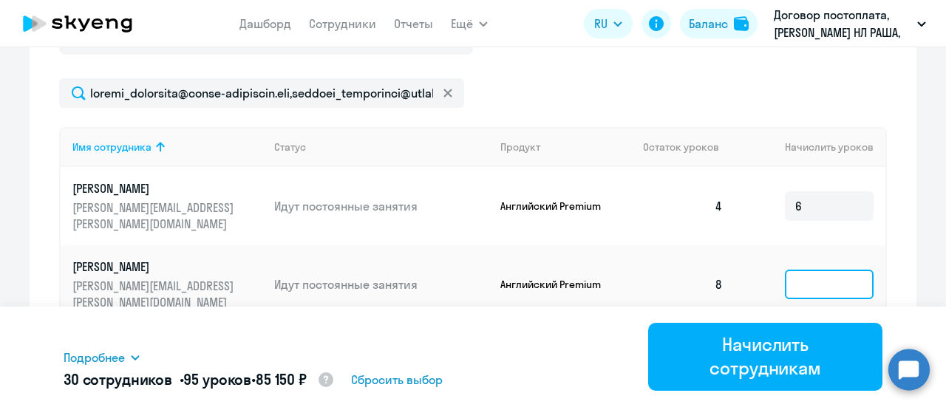
click at [804, 280] on input at bounding box center [829, 285] width 89 height 30
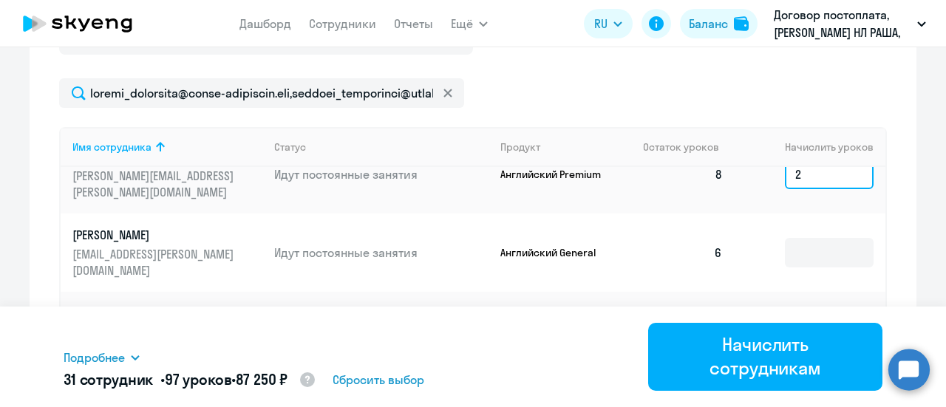
scroll to position [133, 0]
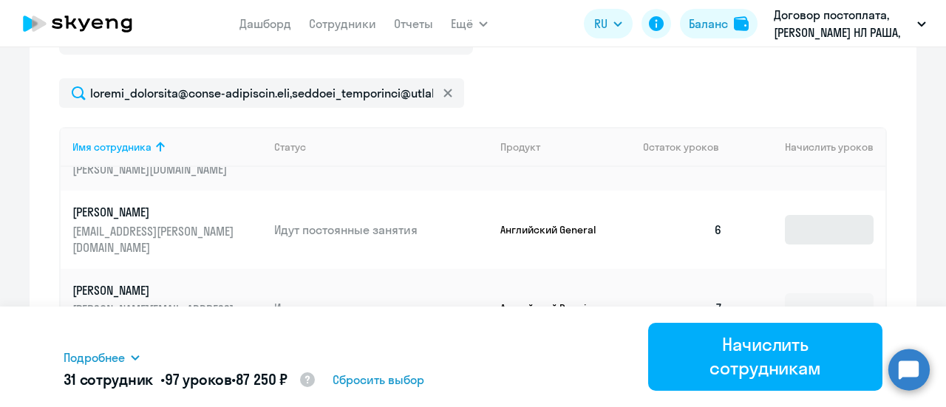
type input "2"
click at [803, 239] on input at bounding box center [829, 230] width 89 height 30
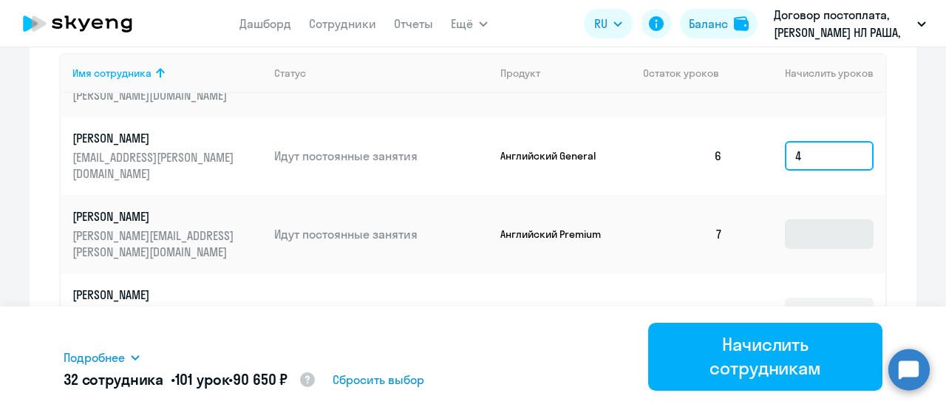
type input "4"
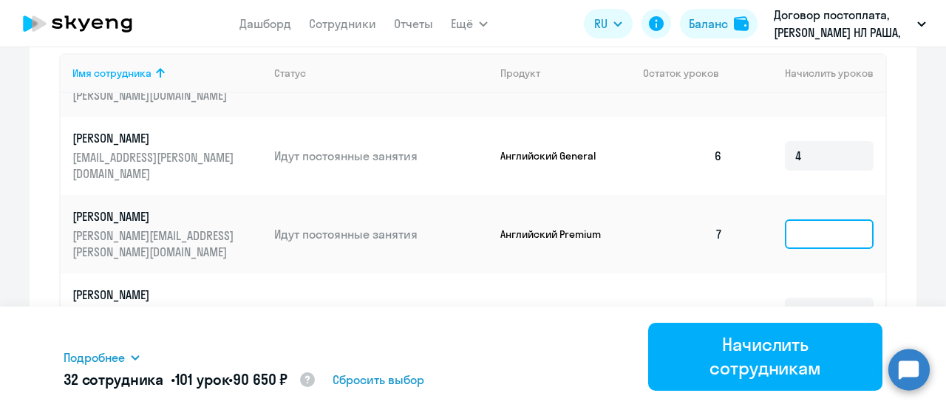
click at [804, 239] on input at bounding box center [829, 235] width 89 height 30
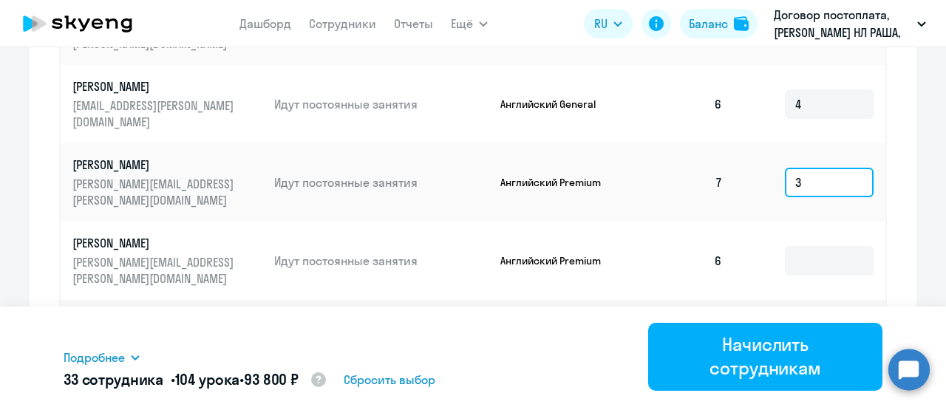
scroll to position [690, 0]
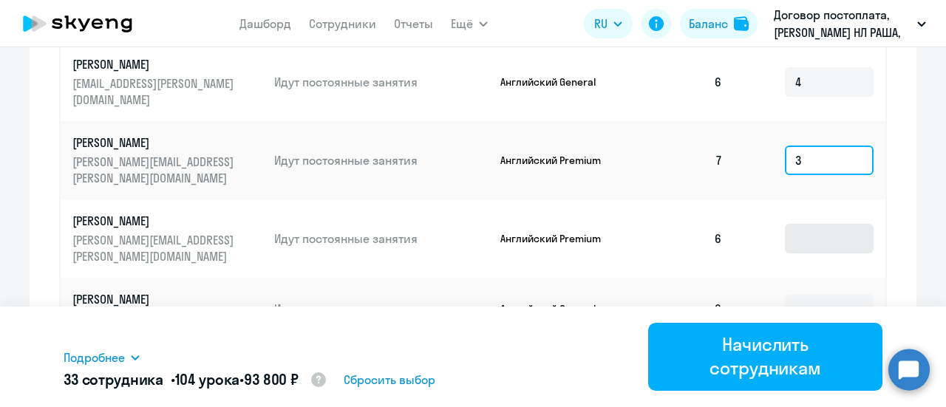
type input "3"
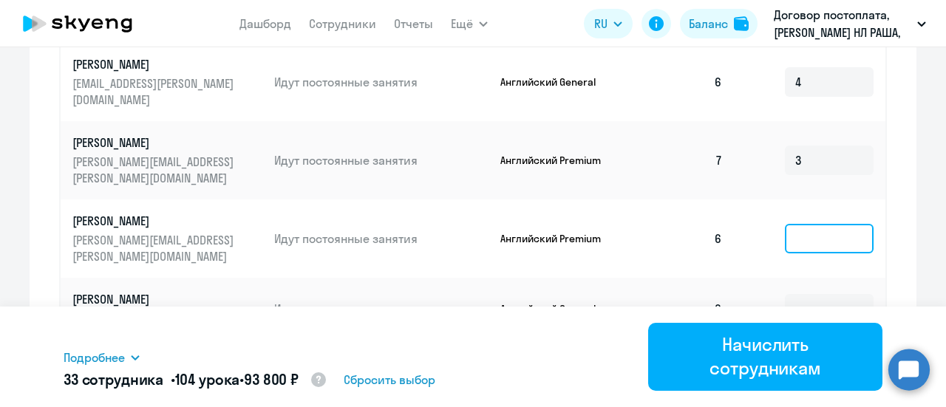
click at [810, 248] on input at bounding box center [829, 239] width 89 height 30
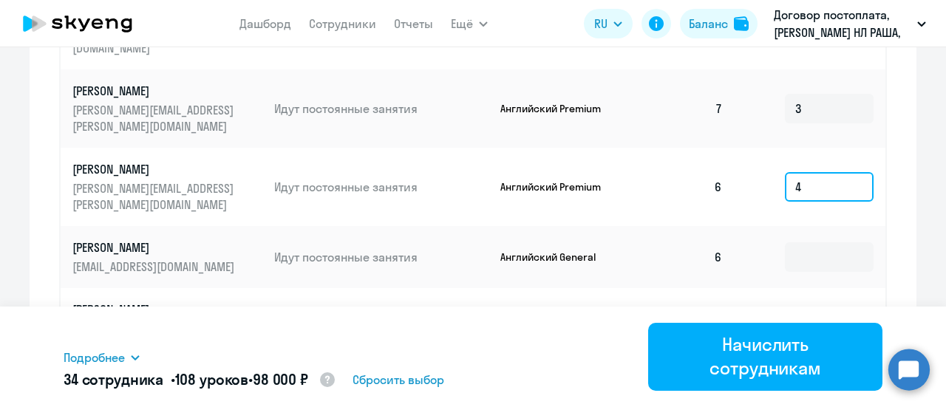
scroll to position [764, 0]
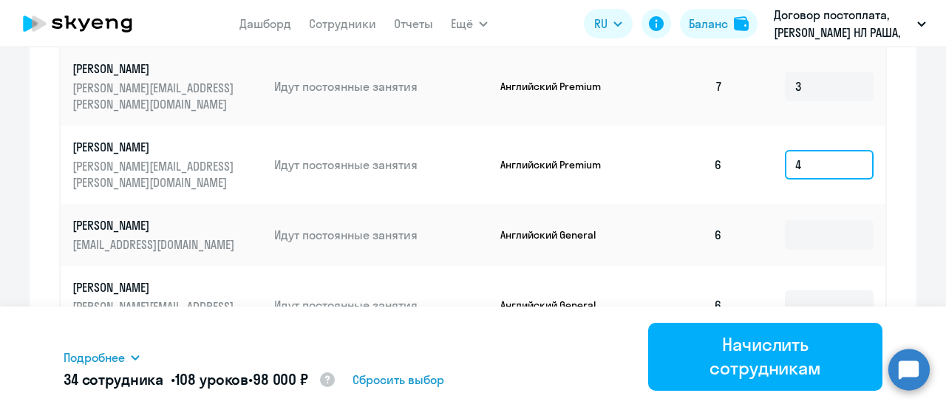
type input "4"
click at [807, 249] on td at bounding box center [810, 235] width 151 height 62
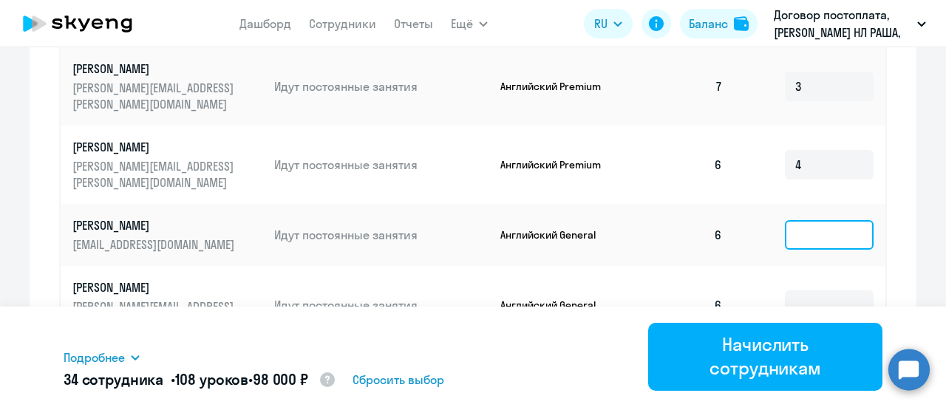
click at [810, 235] on input at bounding box center [829, 235] width 89 height 30
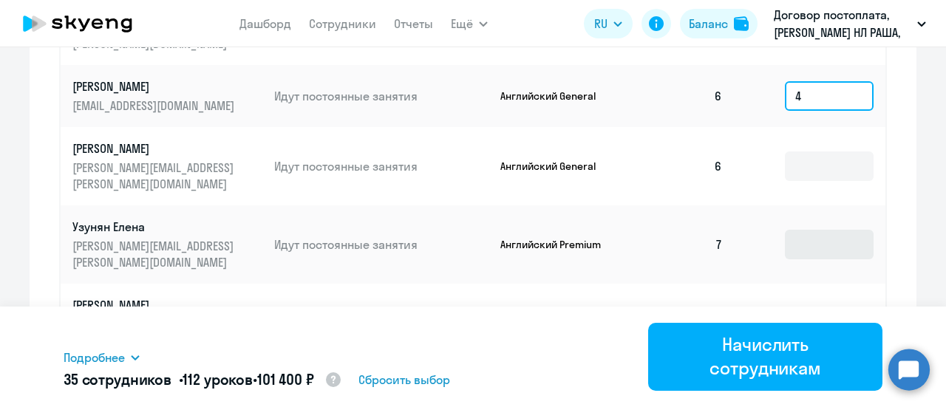
scroll to position [912, 0]
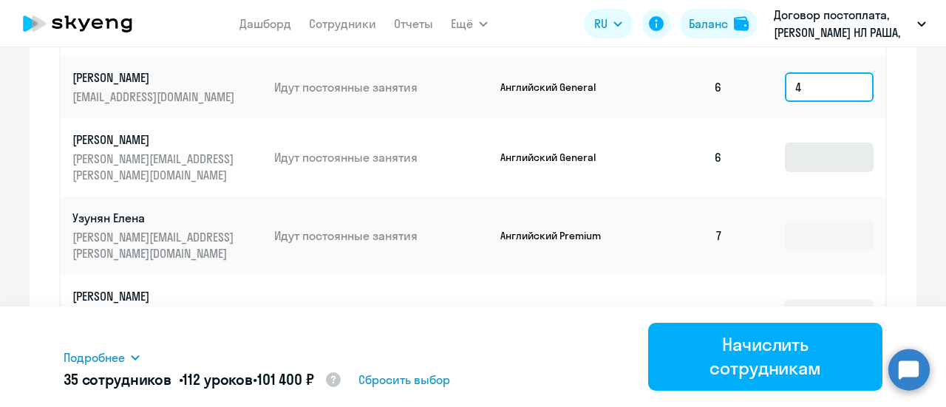
type input "4"
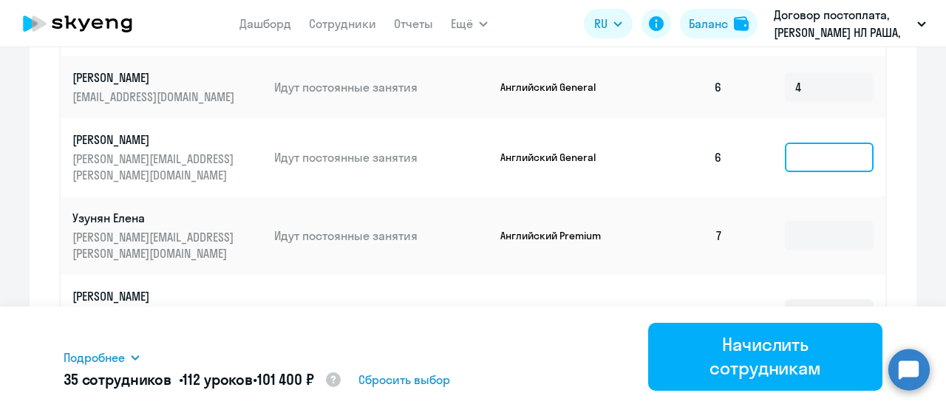
click at [810, 163] on input at bounding box center [829, 158] width 89 height 30
type input "4"
click at [806, 218] on td at bounding box center [810, 236] width 151 height 78
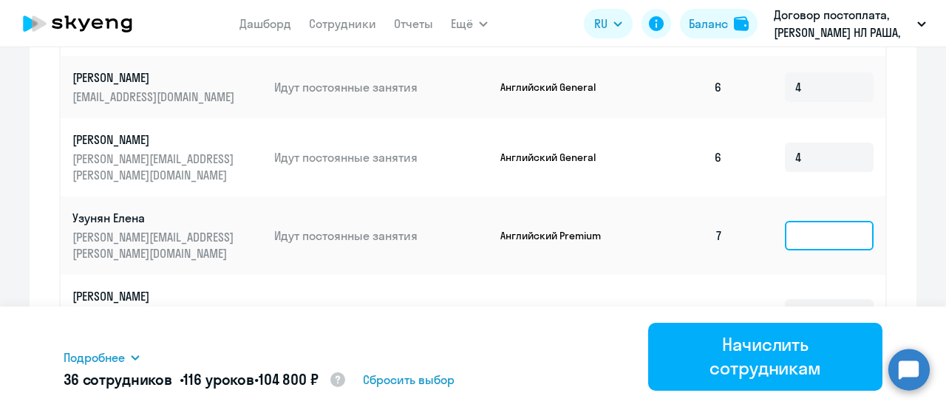
click at [803, 229] on input at bounding box center [829, 236] width 89 height 30
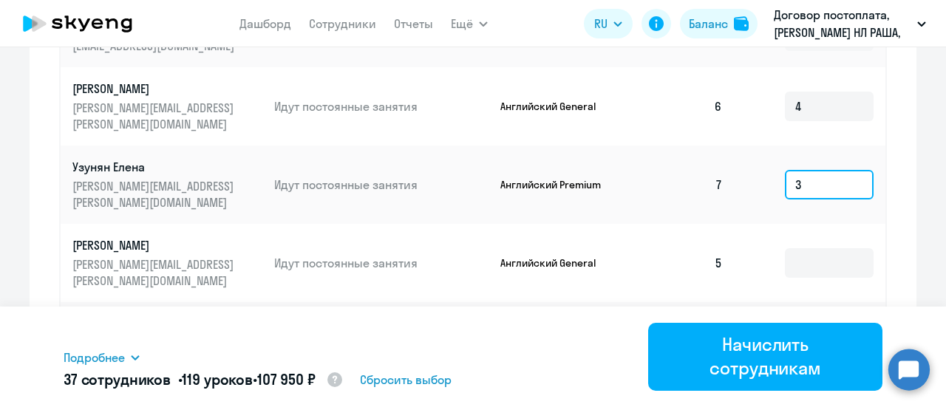
scroll to position [986, 0]
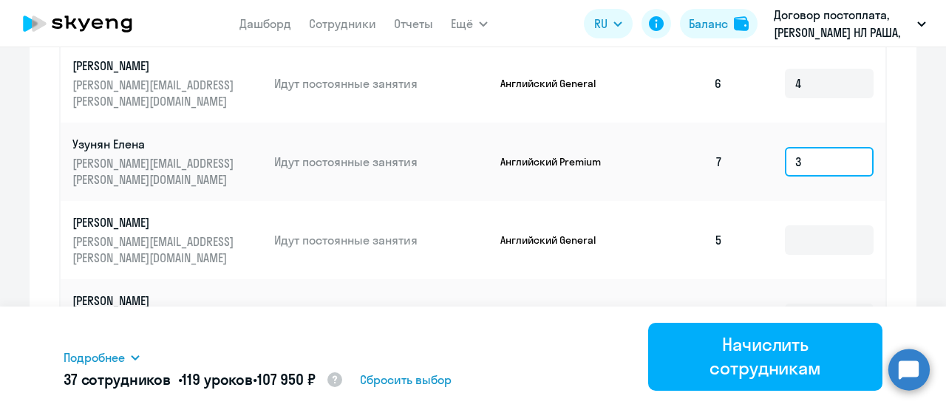
type input "3"
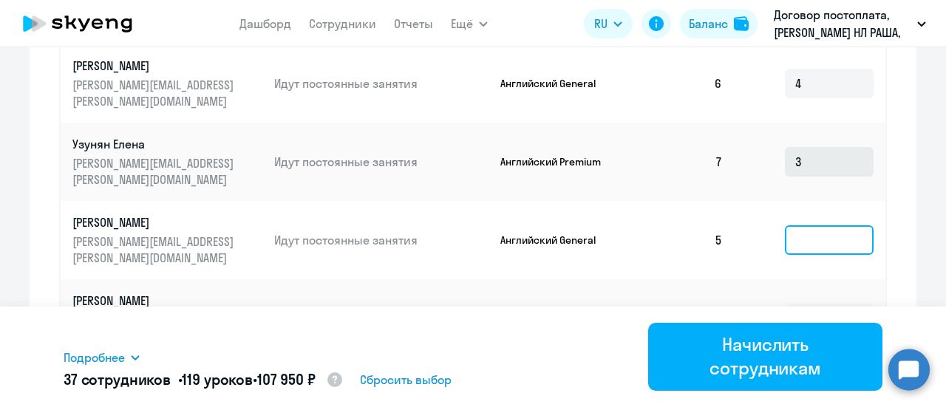
click at [803, 236] on input at bounding box center [829, 240] width 89 height 30
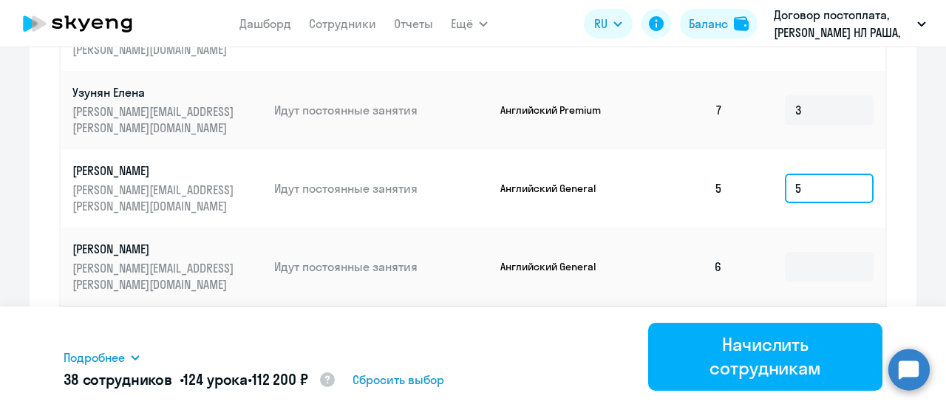
scroll to position [1060, 0]
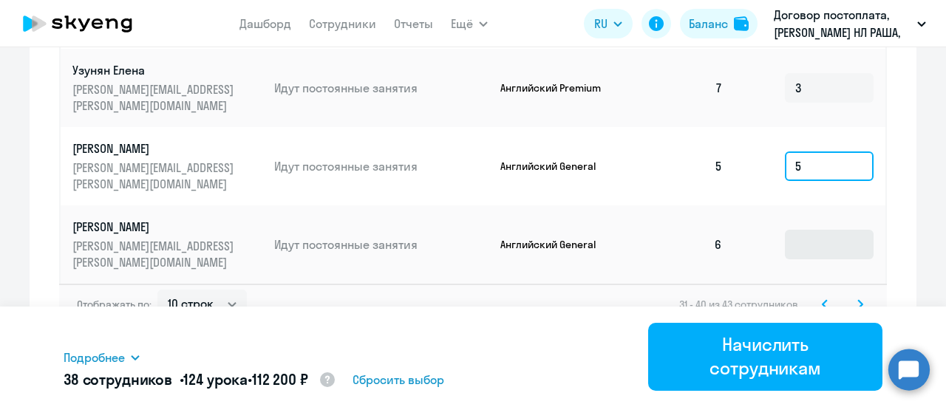
type input "5"
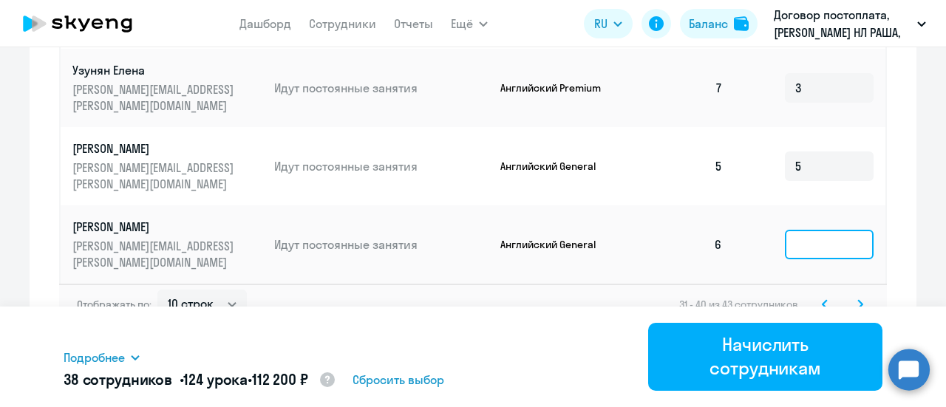
click at [809, 239] on input at bounding box center [829, 245] width 89 height 30
type input "4"
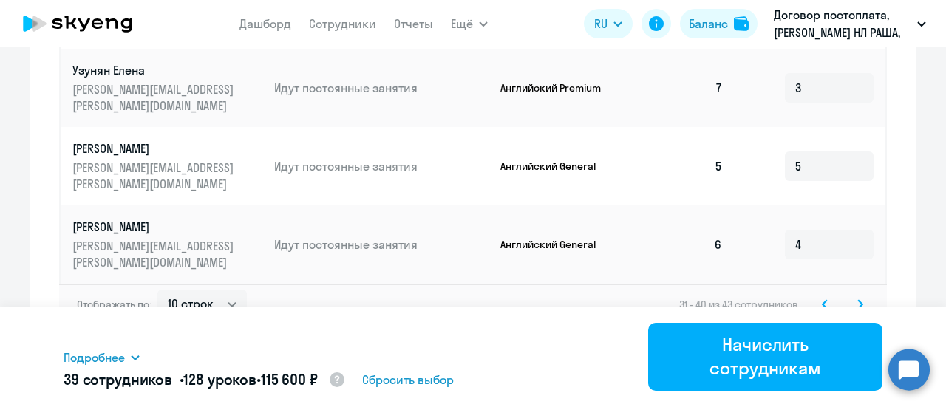
click at [858, 300] on icon at bounding box center [860, 304] width 4 height 8
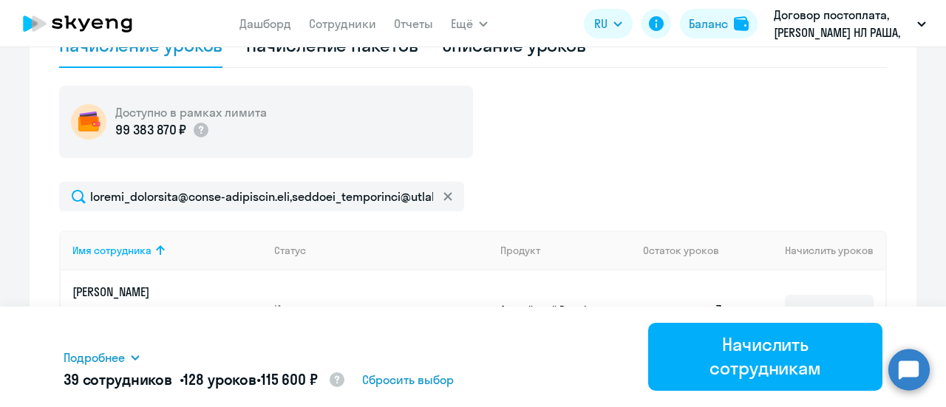
scroll to position [587, 0]
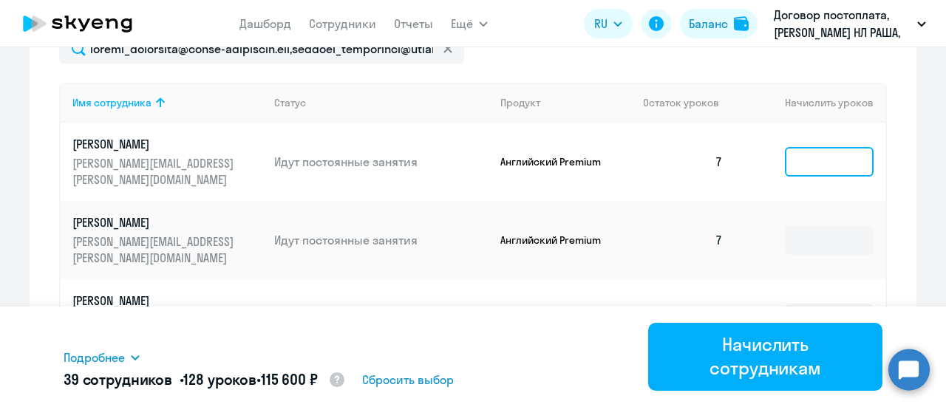
click at [815, 172] on input at bounding box center [829, 162] width 89 height 30
type input "3"
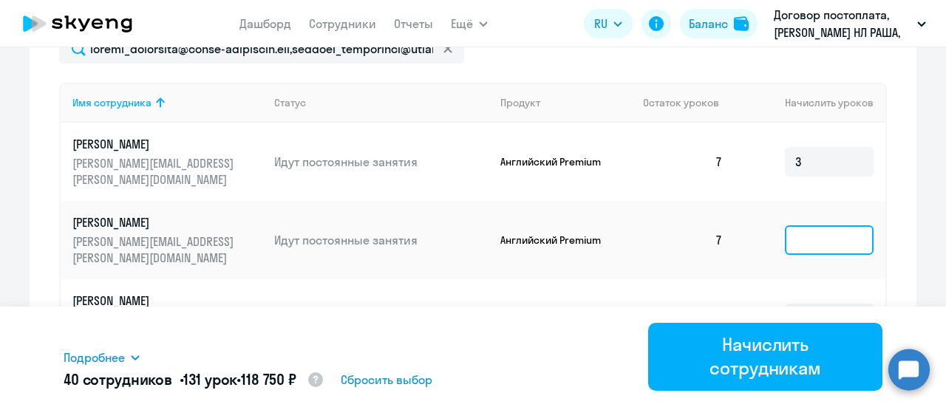
click at [818, 234] on input at bounding box center [829, 240] width 89 height 30
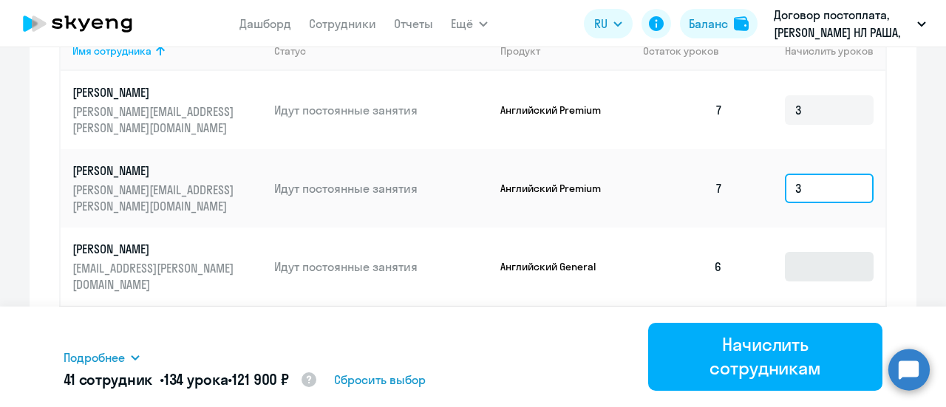
scroll to position [661, 0]
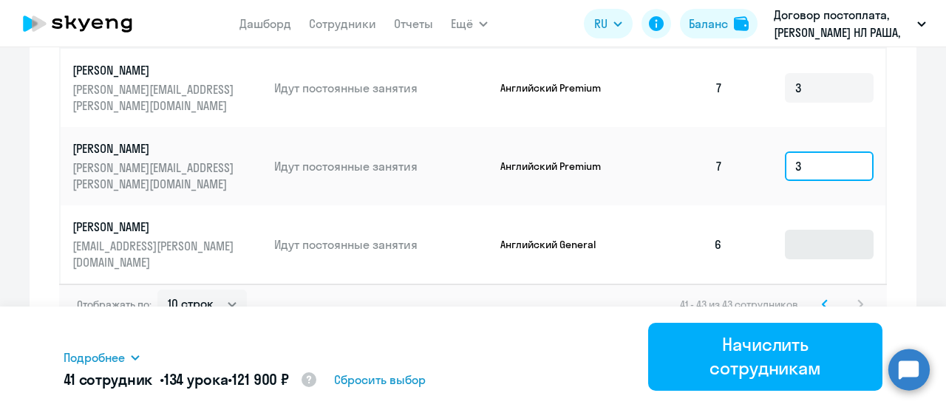
type input "3"
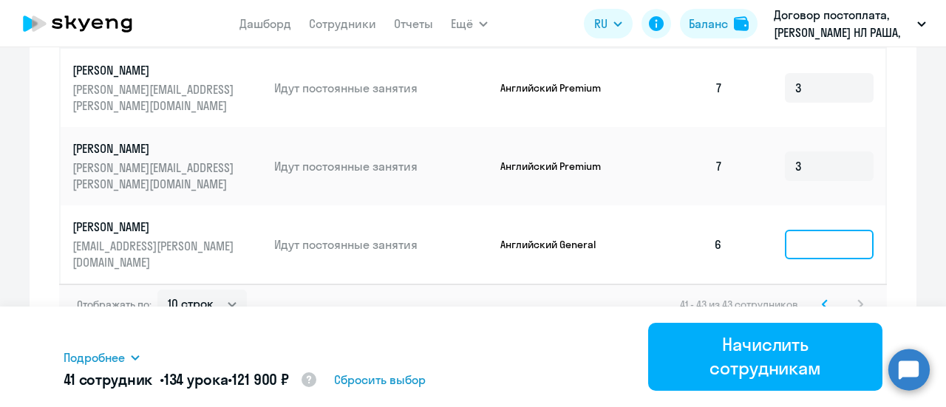
click at [825, 245] on input at bounding box center [829, 245] width 89 height 30
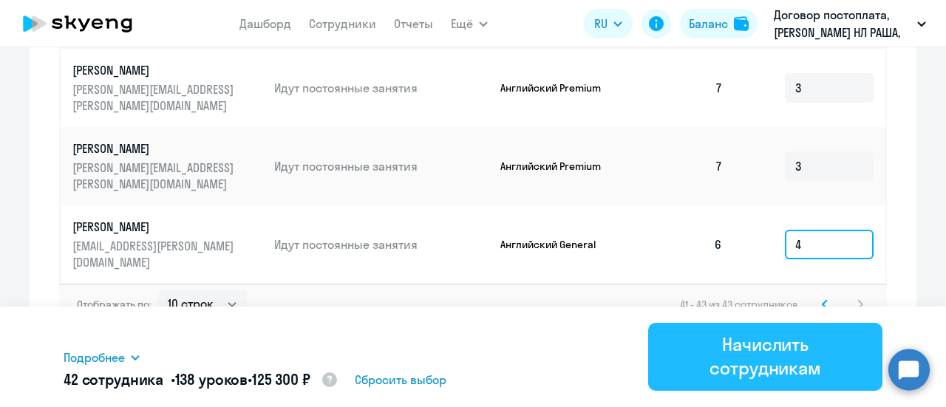
type input "4"
click at [775, 347] on div "Начислить сотрудникам" at bounding box center [765, 356] width 193 height 47
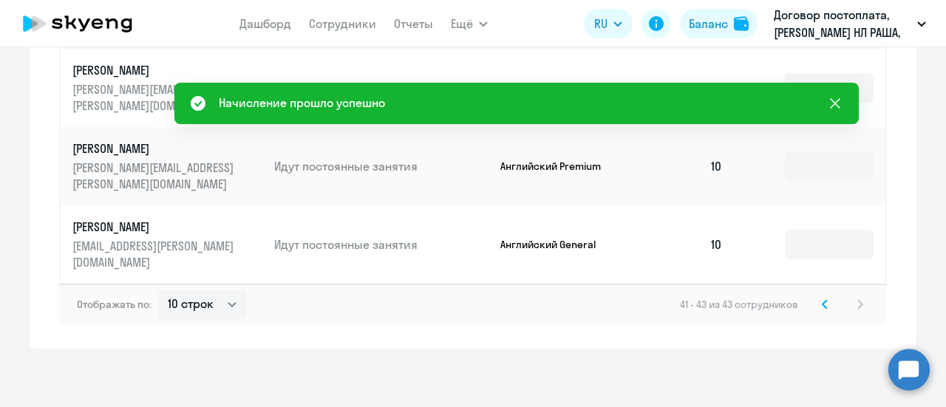
click at [837, 101] on icon at bounding box center [835, 103] width 10 height 10
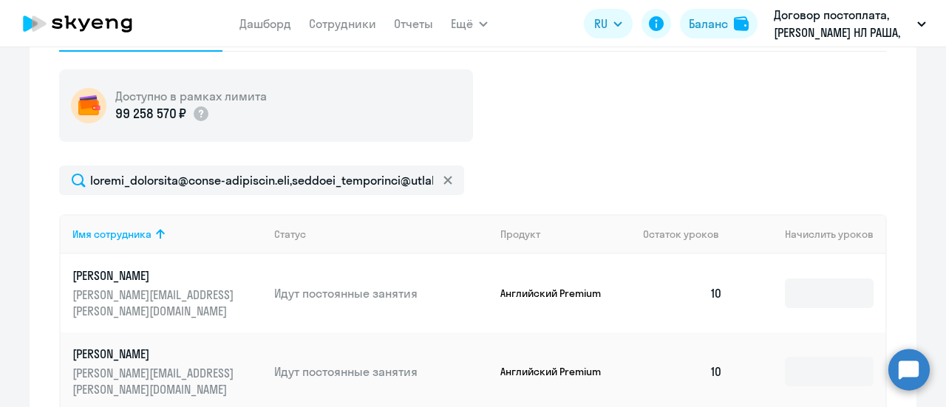
scroll to position [365, 0]
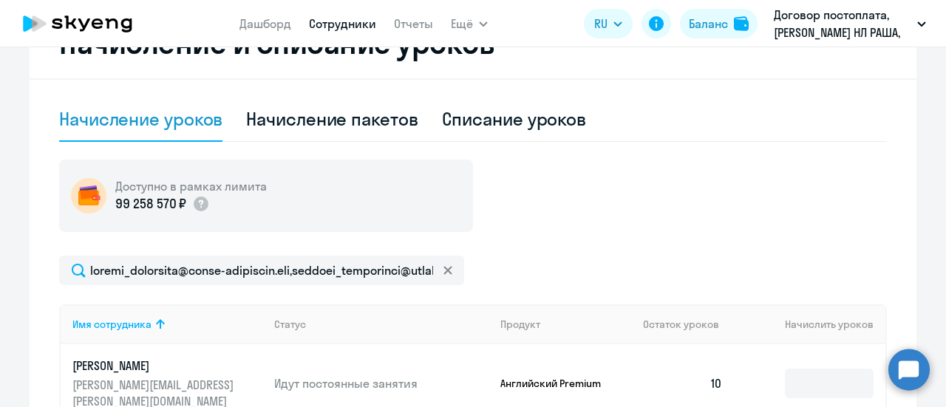
click at [346, 24] on link "Сотрудники" at bounding box center [342, 23] width 67 height 15
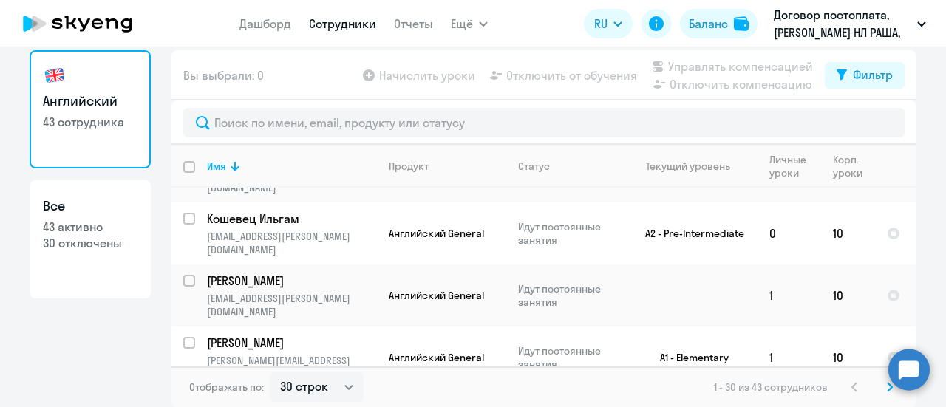
scroll to position [1628, 0]
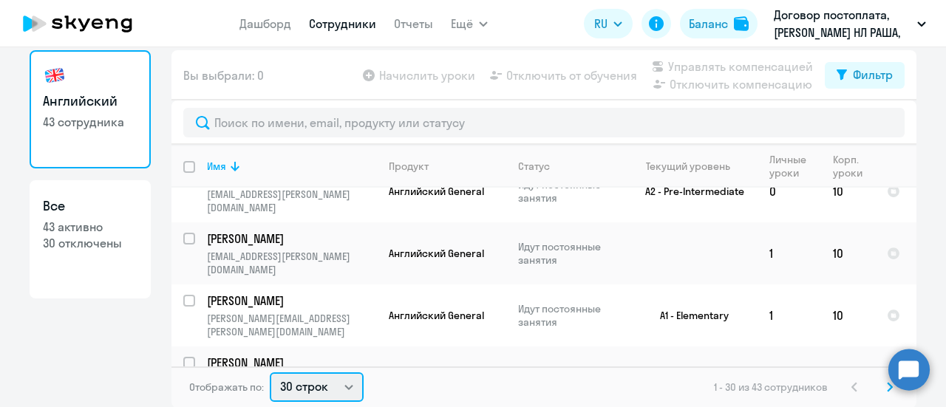
click at [336, 387] on select "30 строк 50 строк 100 строк" at bounding box center [317, 388] width 94 height 30
select select "50"
click at [270, 373] on select "30 строк 50 строк 100 строк" at bounding box center [317, 388] width 94 height 30
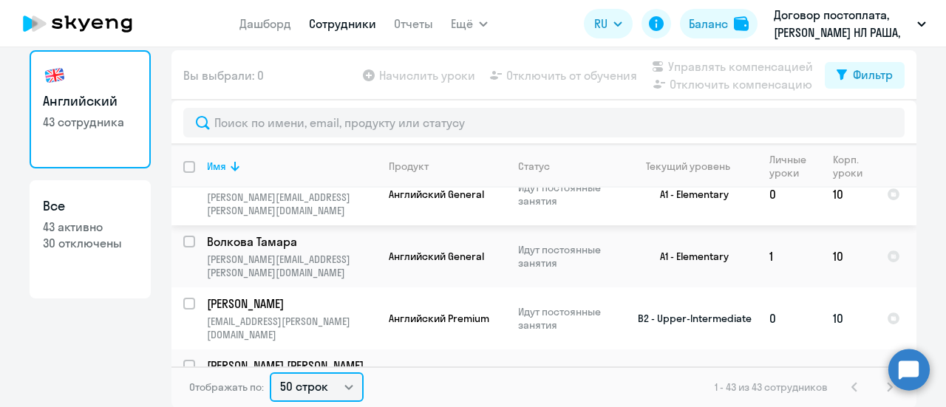
scroll to position [2384, 0]
